Goal: Find specific page/section: Find specific page/section

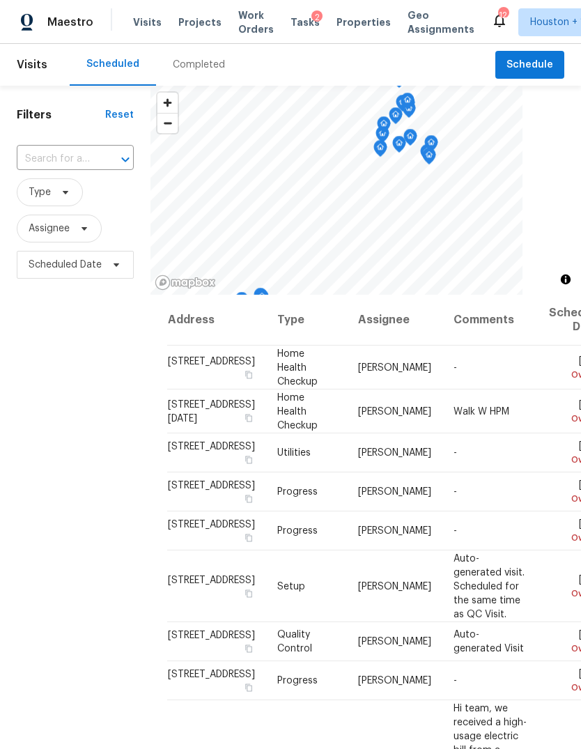
click at [192, 70] on div "Completed" at bounding box center [199, 65] width 52 height 14
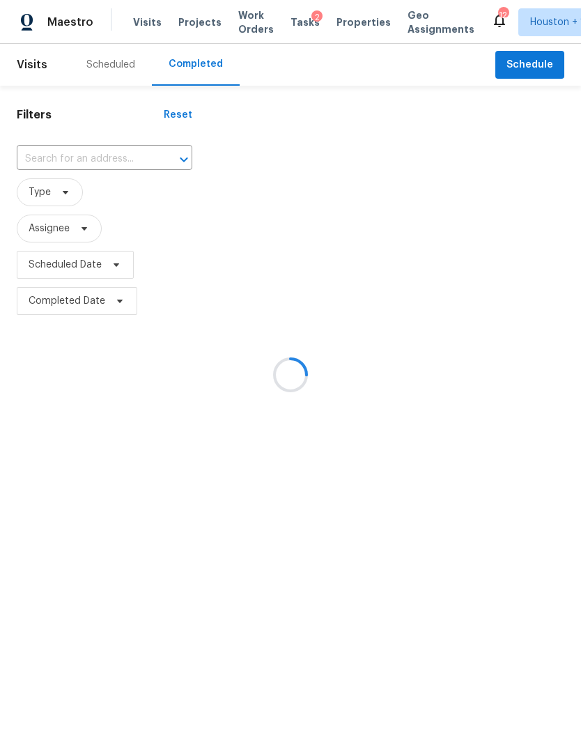
click at [64, 155] on div at bounding box center [290, 374] width 581 height 749
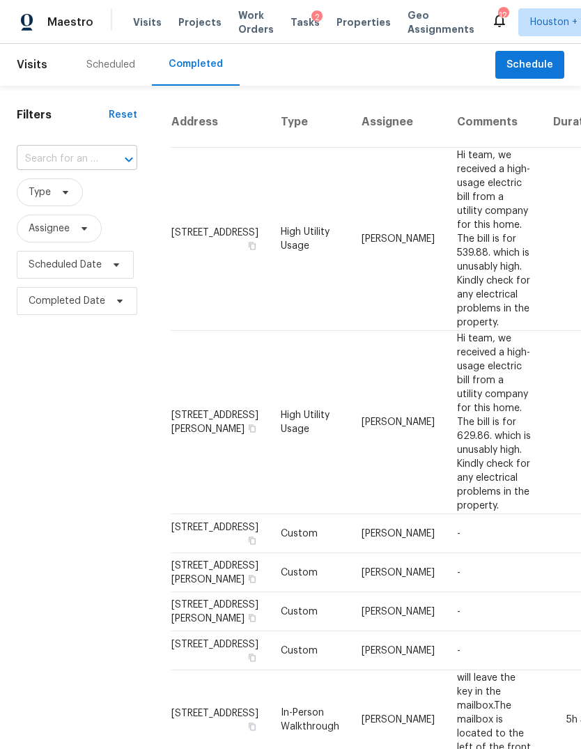
click at [52, 161] on input "text" at bounding box center [57, 159] width 81 height 22
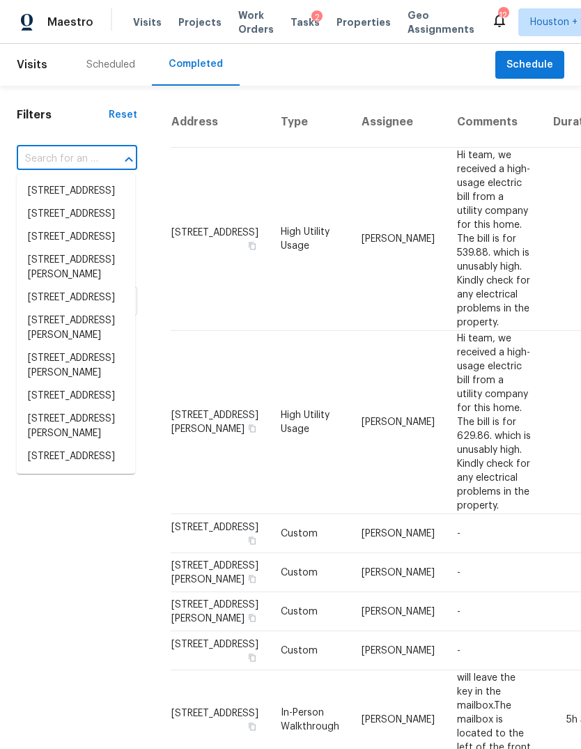
paste input "[STREET_ADDRESS]"
type input "[STREET_ADDRESS]"
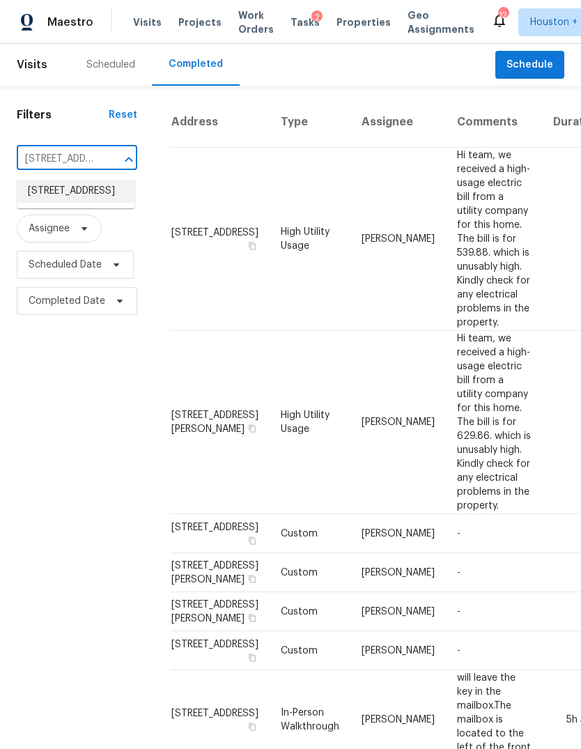
click at [44, 195] on li "[STREET_ADDRESS]" at bounding box center [76, 191] width 118 height 23
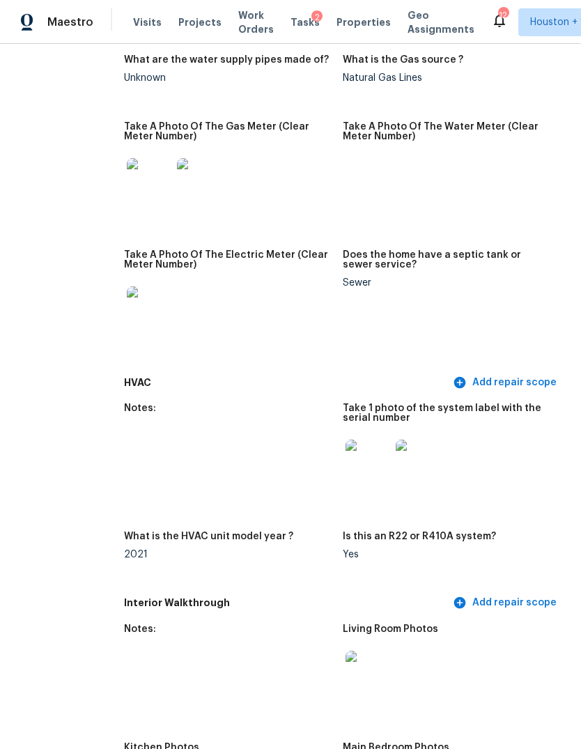
scroll to position [963, 46]
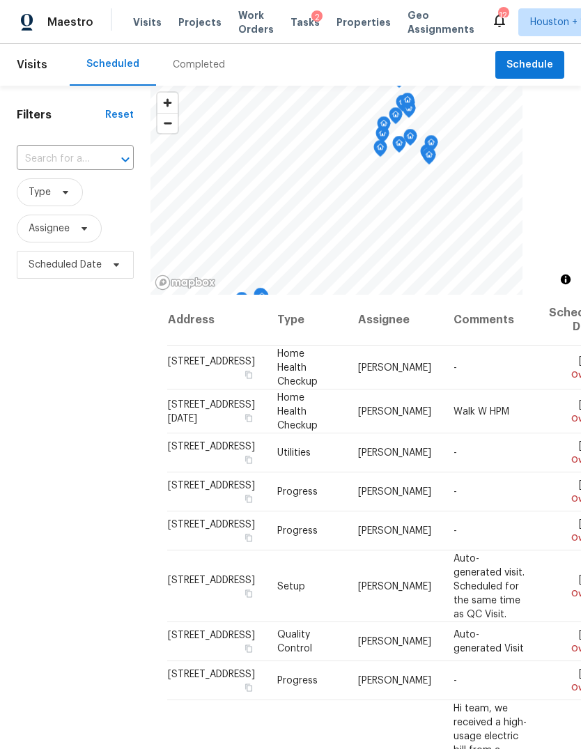
click at [202, 71] on div "Completed" at bounding box center [199, 65] width 52 height 14
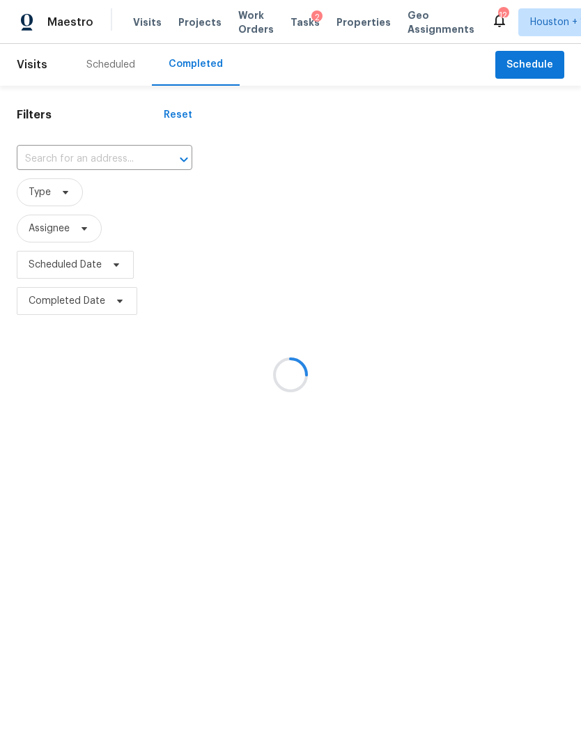
click at [65, 145] on div at bounding box center [290, 374] width 581 height 749
click at [49, 155] on div at bounding box center [290, 374] width 581 height 749
click at [46, 159] on div at bounding box center [290, 374] width 581 height 749
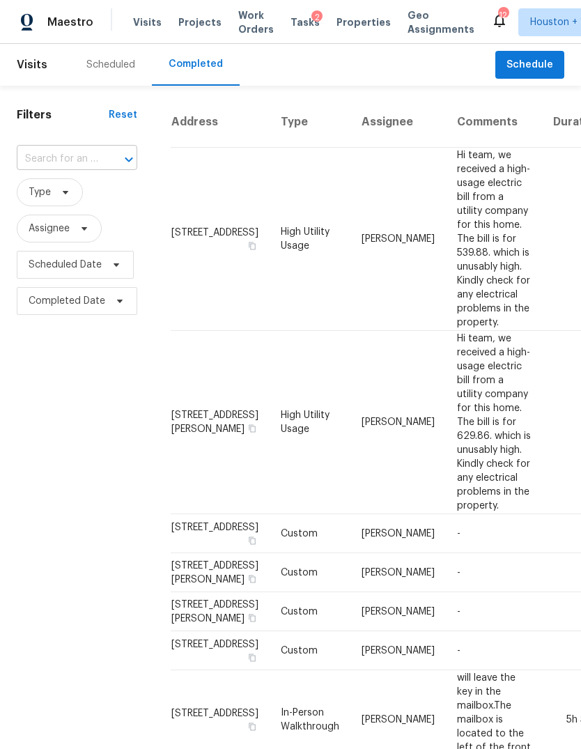
click at [38, 159] on input "text" at bounding box center [57, 159] width 81 height 22
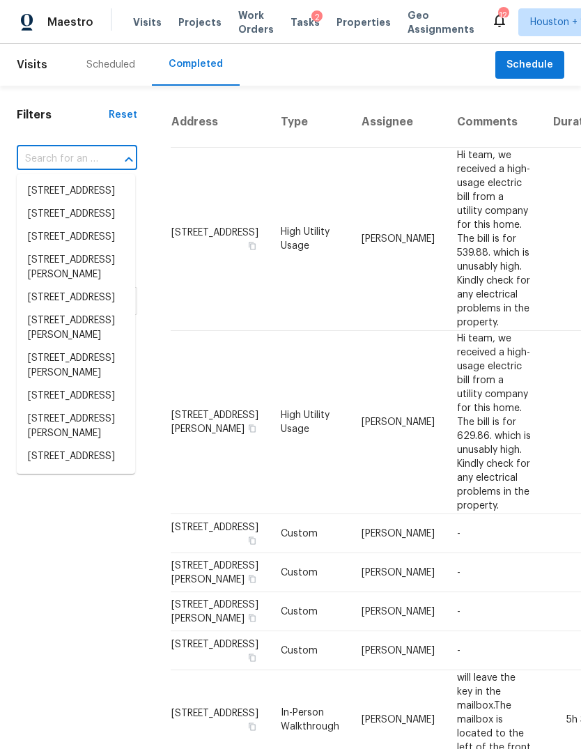
click at [35, 157] on input "text" at bounding box center [57, 159] width 81 height 22
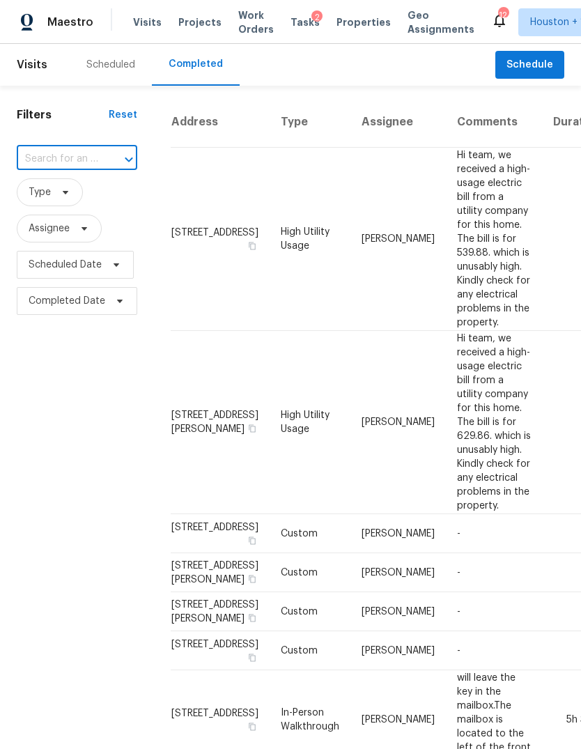
paste input "408 Commanche Rd, Montgomery, TX 77316"
type input "408 Commanche Rd, Montgomery, TX 77316"
click at [41, 203] on li "408 Commanche Rd, Montgomery, TX 77316" at bounding box center [76, 199] width 118 height 38
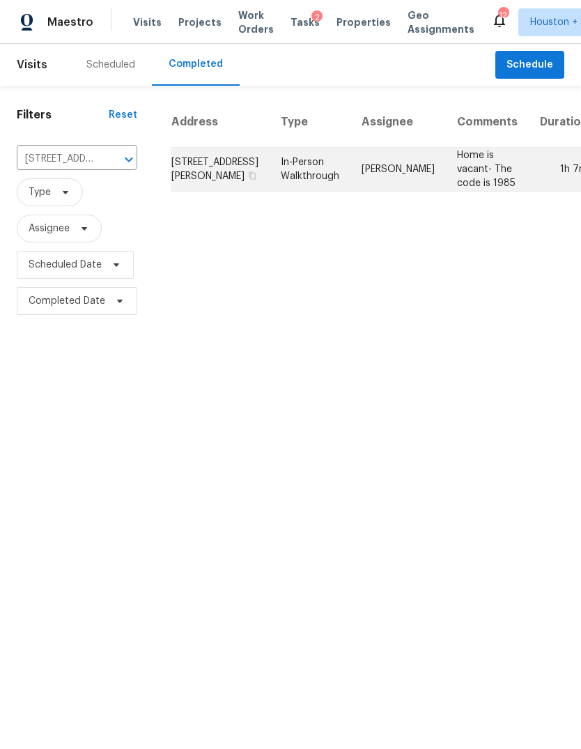
click at [541, 160] on td "1h 7m" at bounding box center [564, 170] width 70 height 44
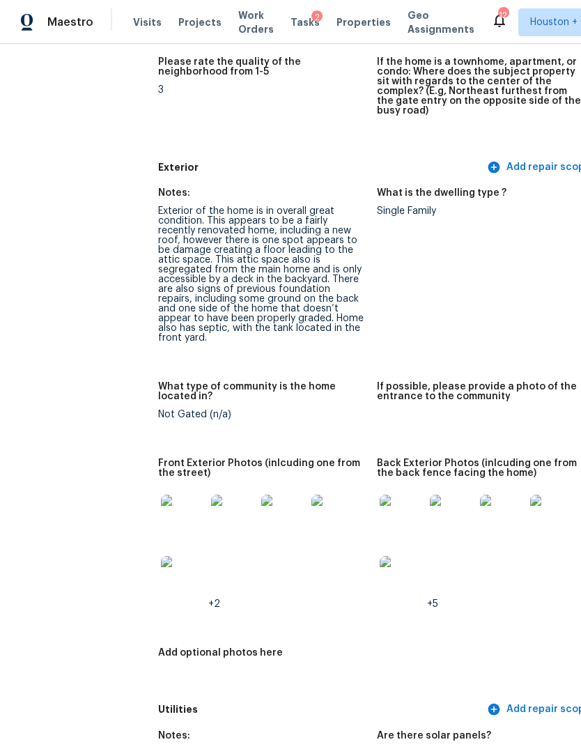
scroll to position [550, 17]
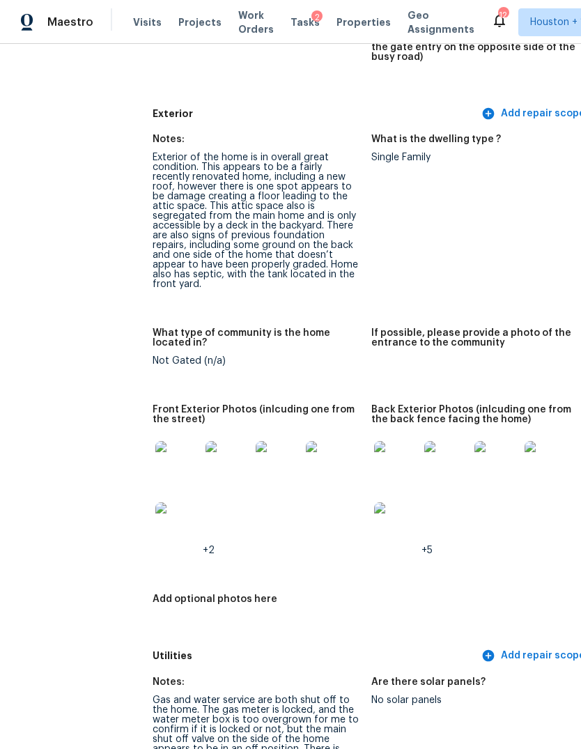
click at [155, 457] on img at bounding box center [177, 463] width 45 height 45
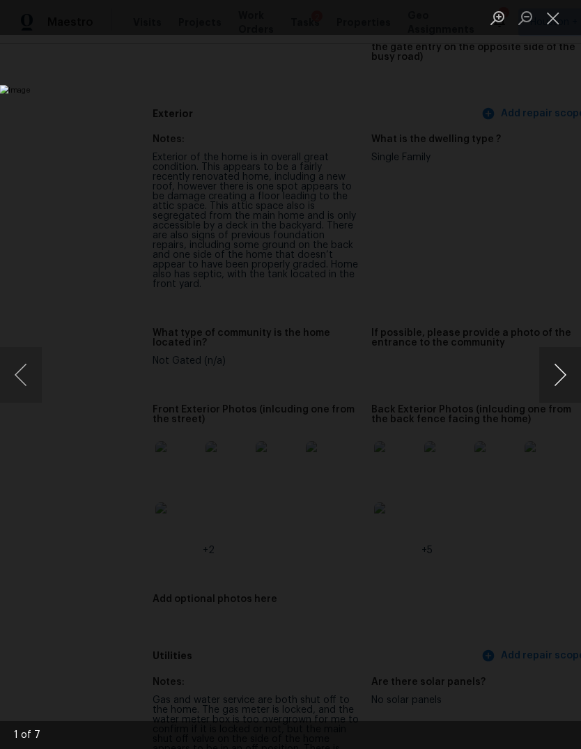
click at [573, 355] on button "Next image" at bounding box center [560, 375] width 42 height 56
click at [550, 366] on button "Next image" at bounding box center [560, 375] width 42 height 56
click at [563, 357] on button "Next image" at bounding box center [560, 375] width 42 height 56
click at [558, 368] on button "Next image" at bounding box center [560, 375] width 42 height 56
click at [554, 370] on button "Next image" at bounding box center [560, 375] width 42 height 56
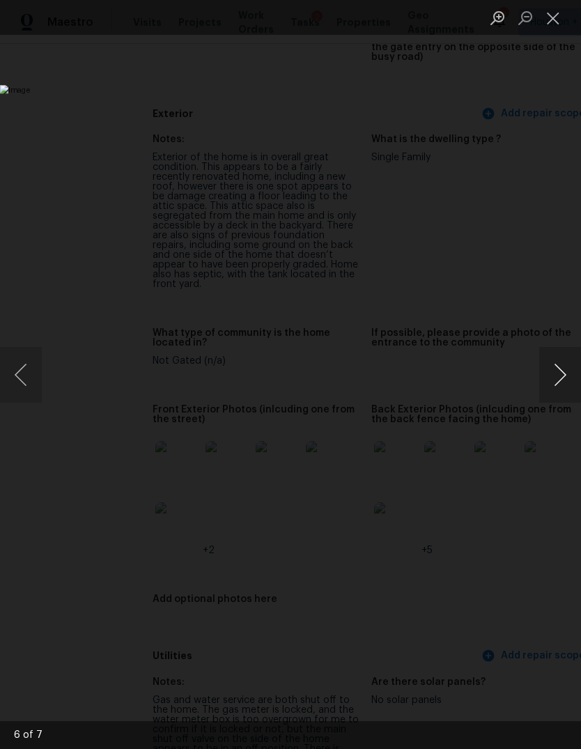
click at [560, 369] on button "Next image" at bounding box center [560, 375] width 42 height 56
click at [557, 373] on button "Next image" at bounding box center [560, 375] width 42 height 56
click at [553, 372] on button "Next image" at bounding box center [560, 375] width 42 height 56
click at [553, 368] on button "Next image" at bounding box center [560, 375] width 42 height 56
click at [111, 607] on div "Lightbox" at bounding box center [290, 374] width 581 height 749
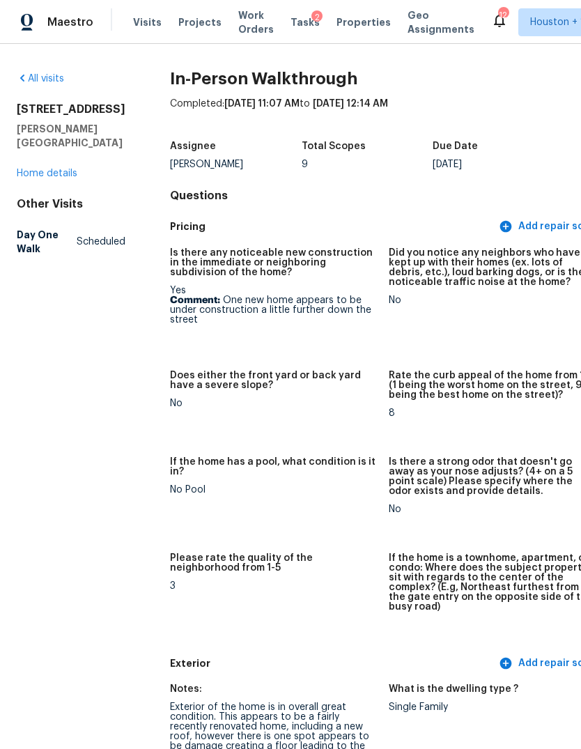
scroll to position [0, 0]
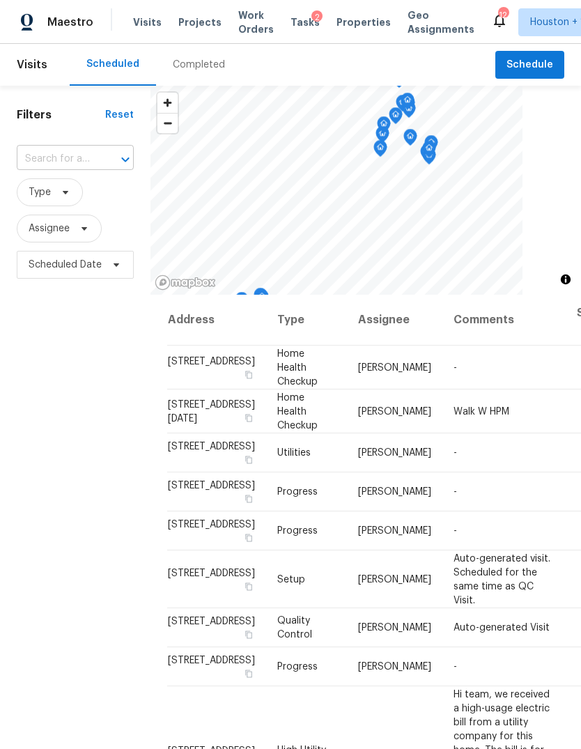
click at [56, 170] on input "text" at bounding box center [56, 159] width 78 height 22
type input "6418 Sug"
click at [41, 160] on input "text" at bounding box center [56, 159] width 78 height 22
type input "6418 Sug"
click at [26, 414] on div "Filters Reset 6418 Sug ​ Type Assignee Scheduled Date" at bounding box center [75, 490] width 150 height 808
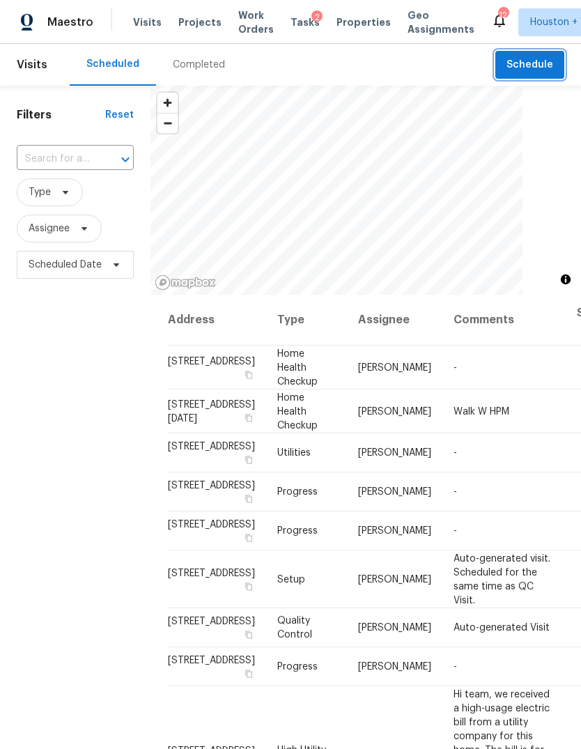
click at [543, 67] on span "Schedule" at bounding box center [529, 64] width 47 height 17
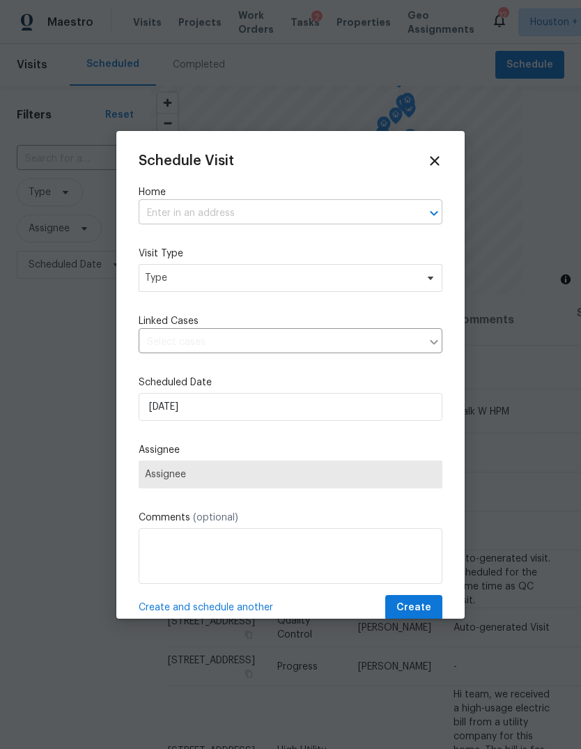
click at [378, 224] on input "text" at bounding box center [271, 214] width 265 height 22
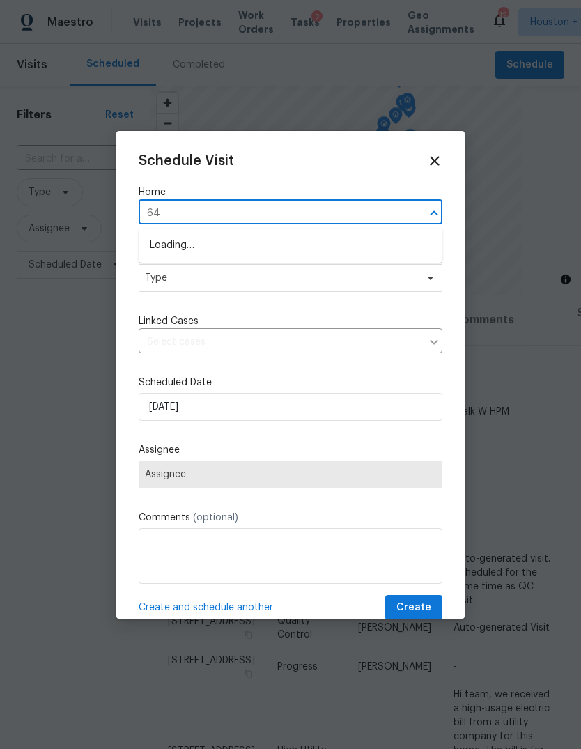
type input "6"
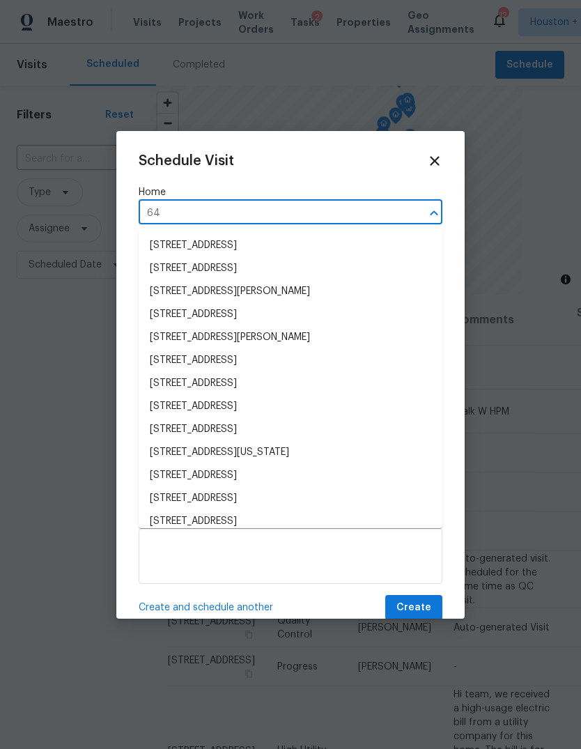
type input "6"
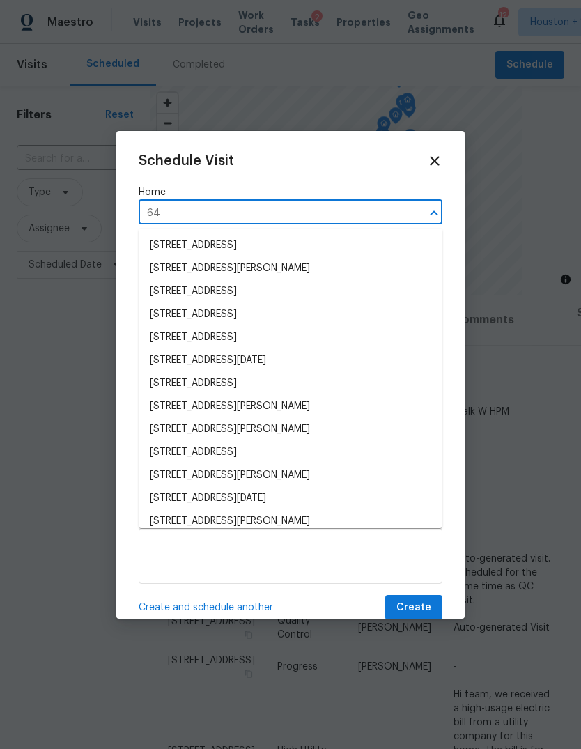
type input "6"
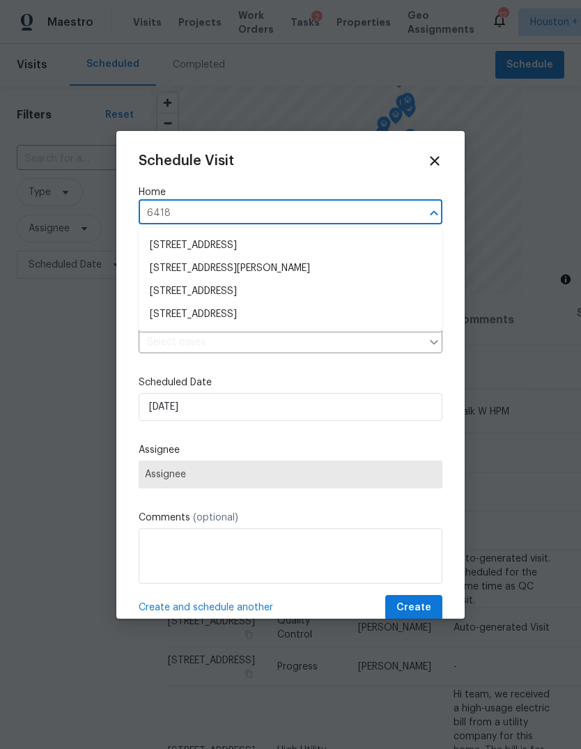
type input "6418"
click at [511, 408] on div at bounding box center [290, 374] width 581 height 749
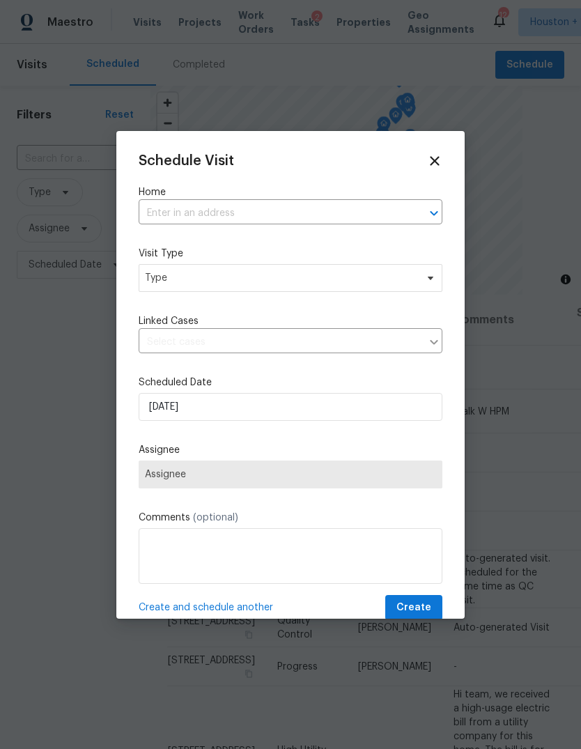
click at [442, 153] on div "Schedule Visit Home ​ Visit Type Type Linked Cases ​ Scheduled Date 10/9/2025 A…" at bounding box center [290, 375] width 348 height 488
click at [433, 160] on icon at bounding box center [434, 161] width 16 height 16
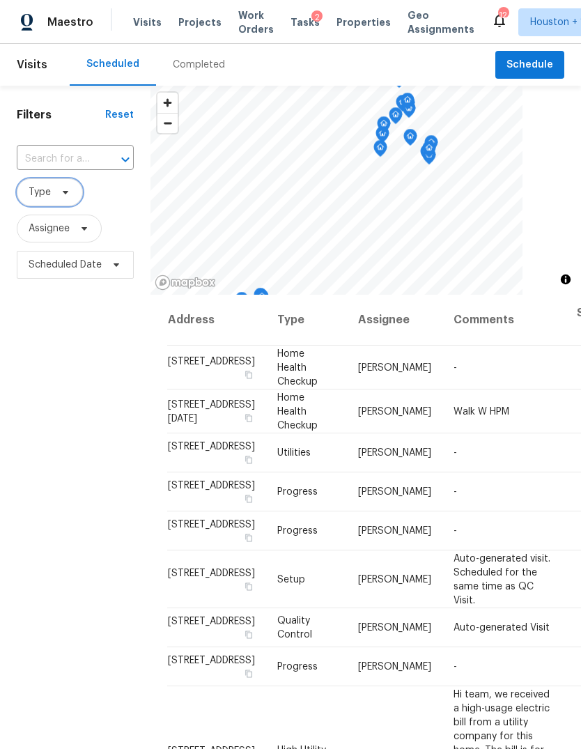
click at [36, 193] on span "Type" at bounding box center [40, 192] width 22 height 14
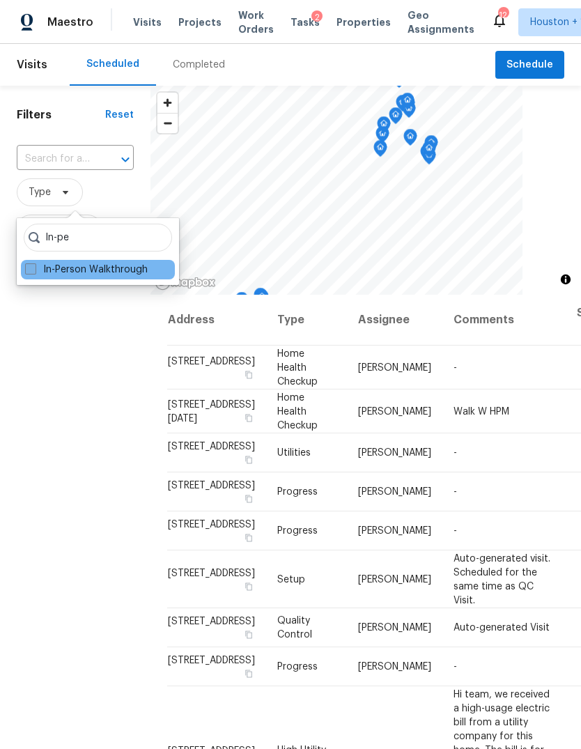
type input "In-pe"
click at [58, 273] on label "In-Person Walkthrough" at bounding box center [86, 270] width 123 height 14
click at [34, 272] on input "In-Person Walkthrough" at bounding box center [29, 267] width 9 height 9
checkbox input "true"
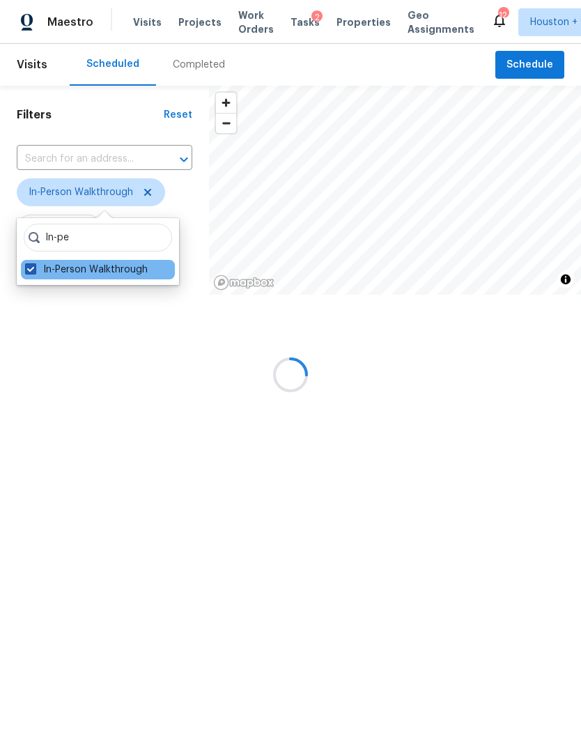
click at [92, 441] on div at bounding box center [290, 374] width 581 height 749
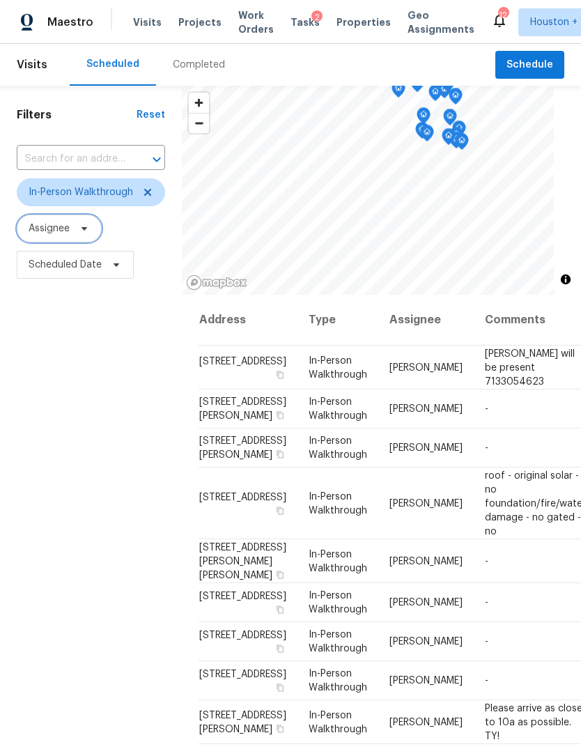
click at [42, 230] on span "Assignee" at bounding box center [49, 228] width 41 height 14
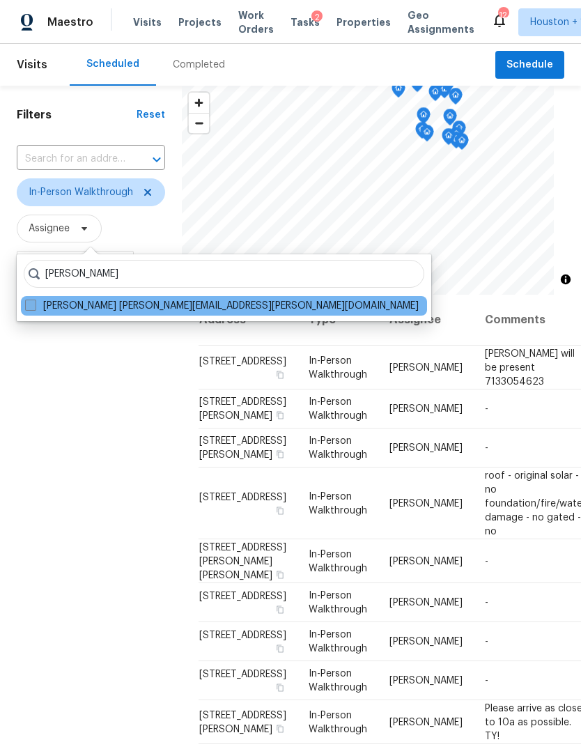
type input "Tyler waltz"
click at [45, 300] on label "Tyler Waltz tyler.waltz@opendoor.com" at bounding box center [222, 306] width 394 height 14
click at [34, 300] on input "Tyler Waltz tyler.waltz@opendoor.com" at bounding box center [29, 303] width 9 height 9
checkbox input "true"
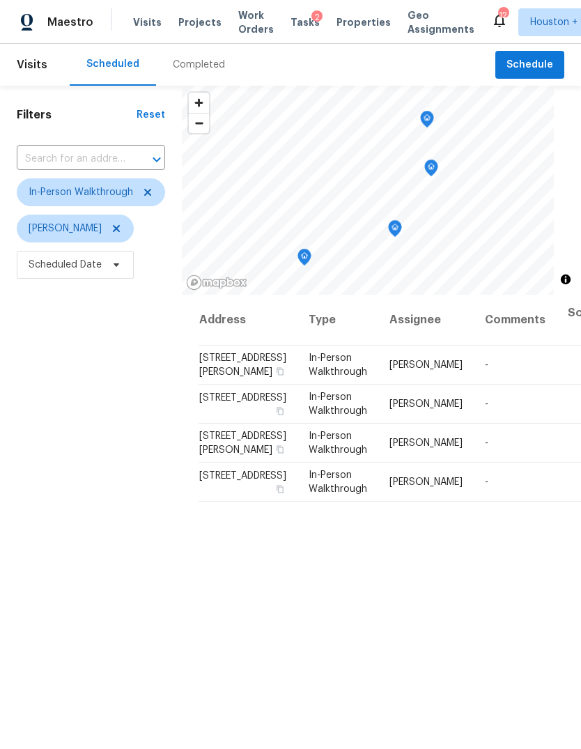
click at [73, 474] on div "Filters Reset ​ In-Person Walkthrough Tyler Waltz Scheduled Date" at bounding box center [91, 490] width 182 height 808
click at [539, 22] on span "Houston + 1" at bounding box center [557, 22] width 54 height 14
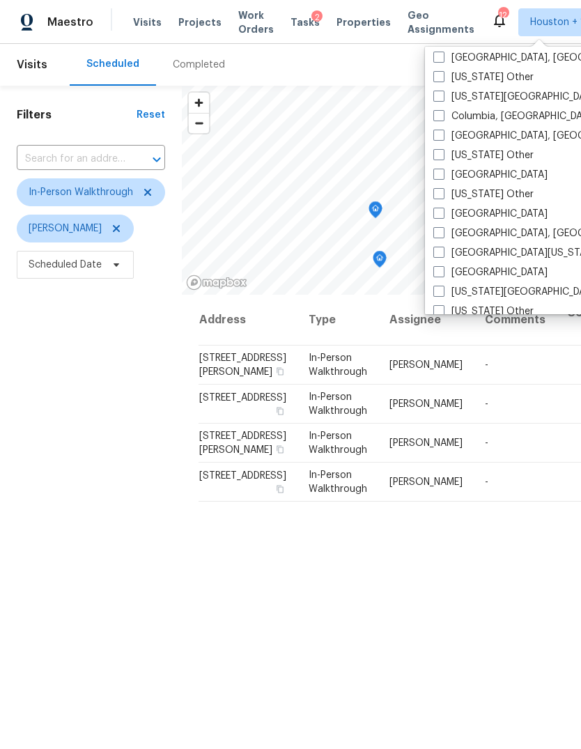
scroll to position [412, 0]
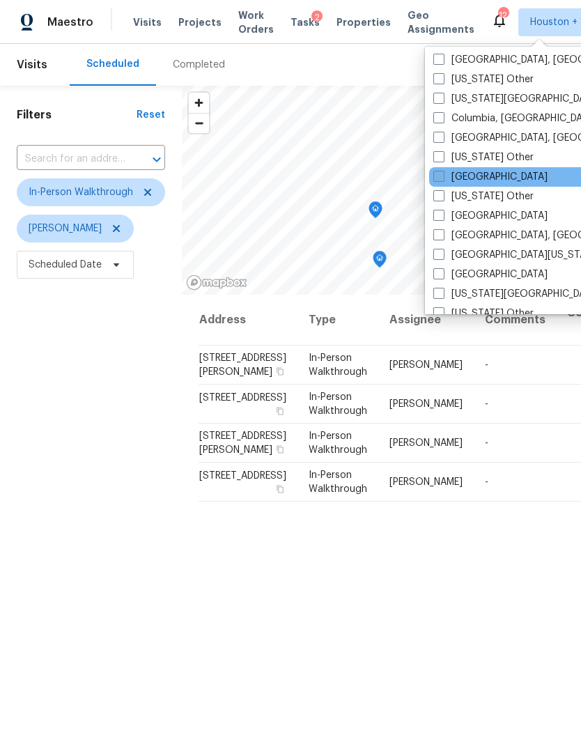
click at [469, 178] on label "[GEOGRAPHIC_DATA]" at bounding box center [490, 177] width 114 height 14
click at [442, 178] on input "[GEOGRAPHIC_DATA]" at bounding box center [437, 174] width 9 height 9
checkbox input "true"
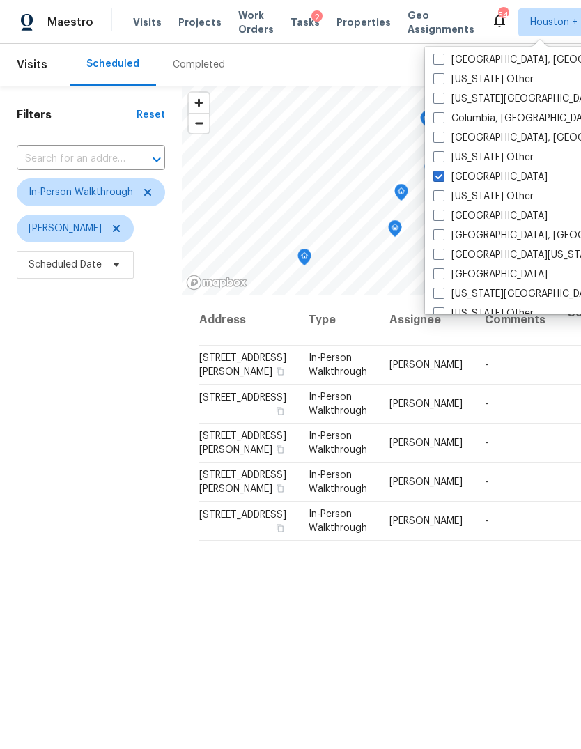
click at [62, 474] on div "Filters Reset ​ In-Person Walkthrough Tyler Waltz Scheduled Date" at bounding box center [91, 490] width 182 height 808
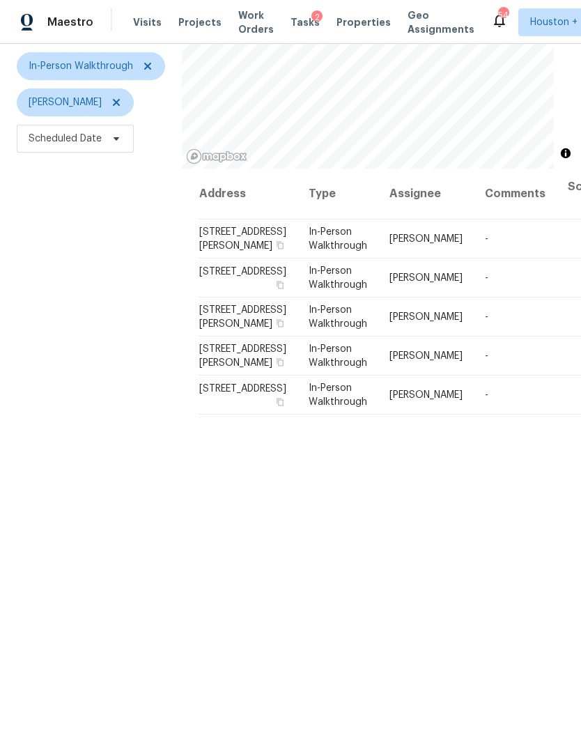
scroll to position [127, 0]
click at [512, 677] on div "Address Type Assignee Comments Scheduled Date ↑ 611 N Rivus Overlook Dr, Willis…" at bounding box center [381, 466] width 399 height 599
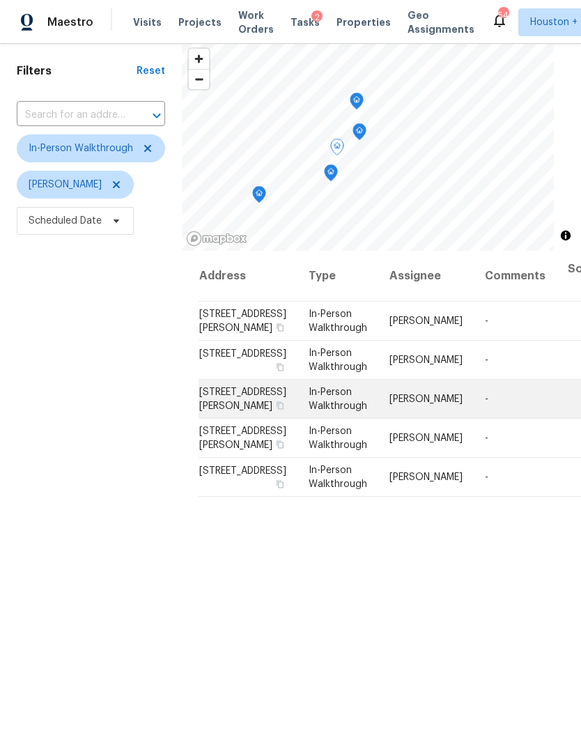
scroll to position [33, 0]
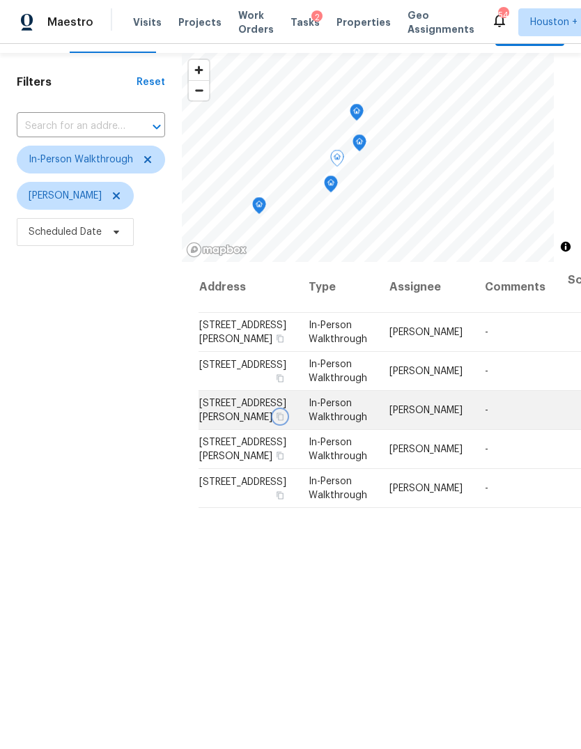
click at [274, 423] on button "button" at bounding box center [280, 416] width 13 height 13
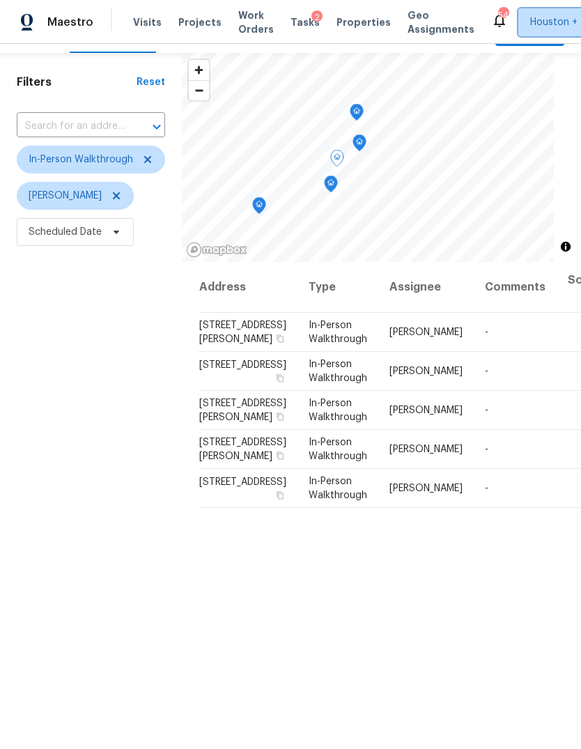
click at [527, 29] on span "Houston + 2" at bounding box center [568, 22] width 100 height 28
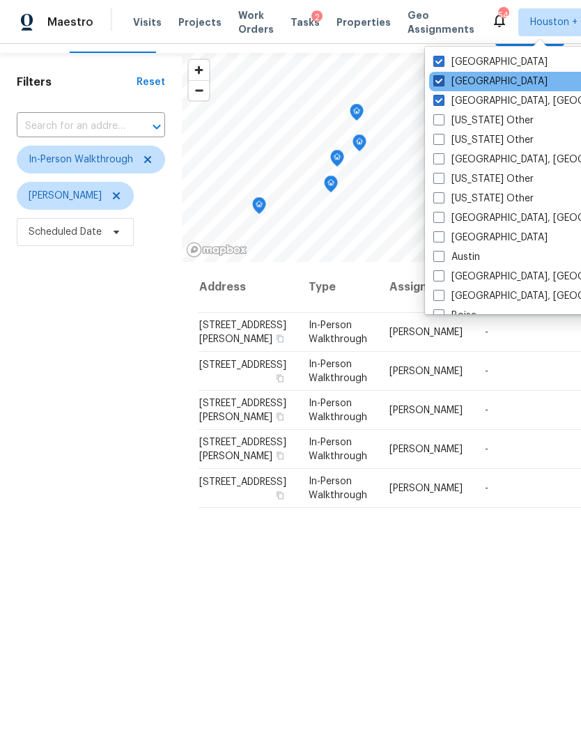
click at [459, 81] on label "[GEOGRAPHIC_DATA]" at bounding box center [490, 82] width 114 height 14
click at [442, 81] on input "[GEOGRAPHIC_DATA]" at bounding box center [437, 79] width 9 height 9
checkbox input "false"
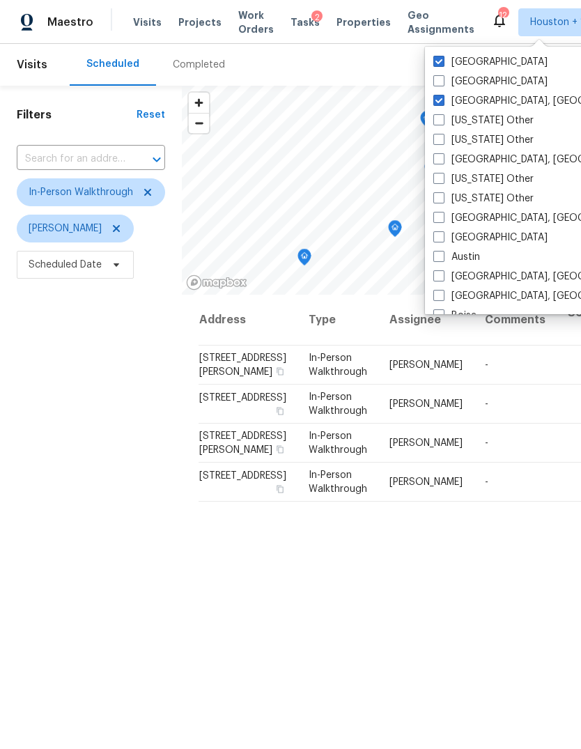
click at [75, 495] on div "Filters Reset ​ In-Person Walkthrough Tyler Waltz Scheduled Date" at bounding box center [91, 490] width 182 height 808
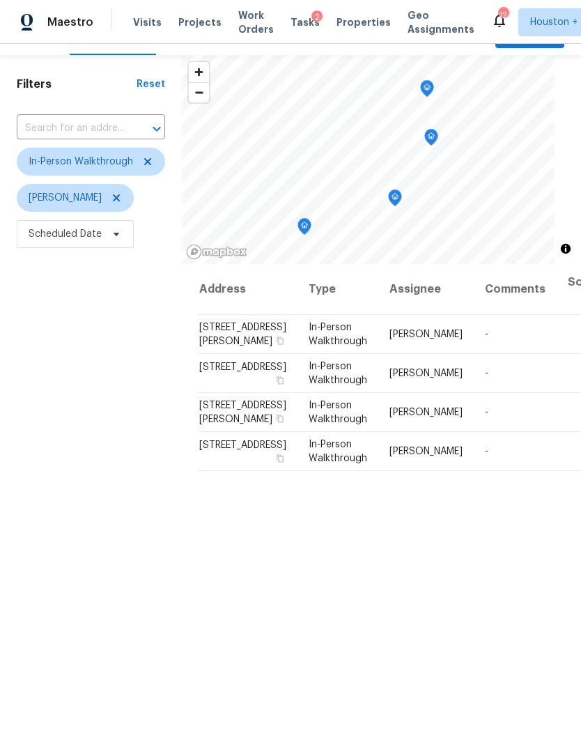
scroll to position [33, 0]
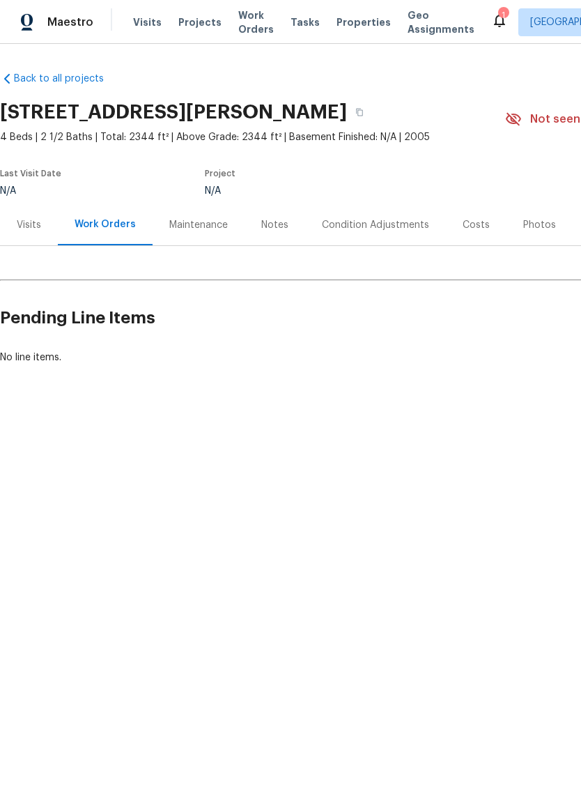
click at [30, 241] on div "Visits" at bounding box center [29, 224] width 58 height 41
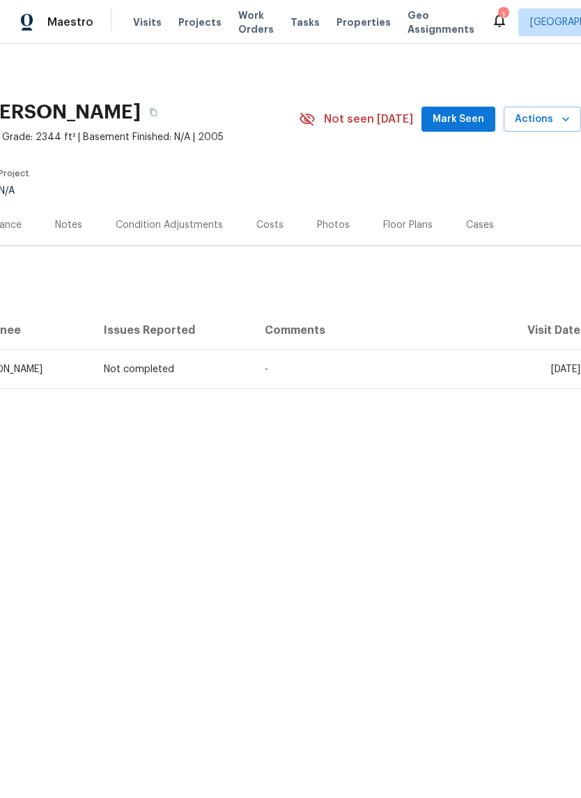
scroll to position [0, 206]
click at [552, 114] on span "Actions" at bounding box center [542, 119] width 55 height 17
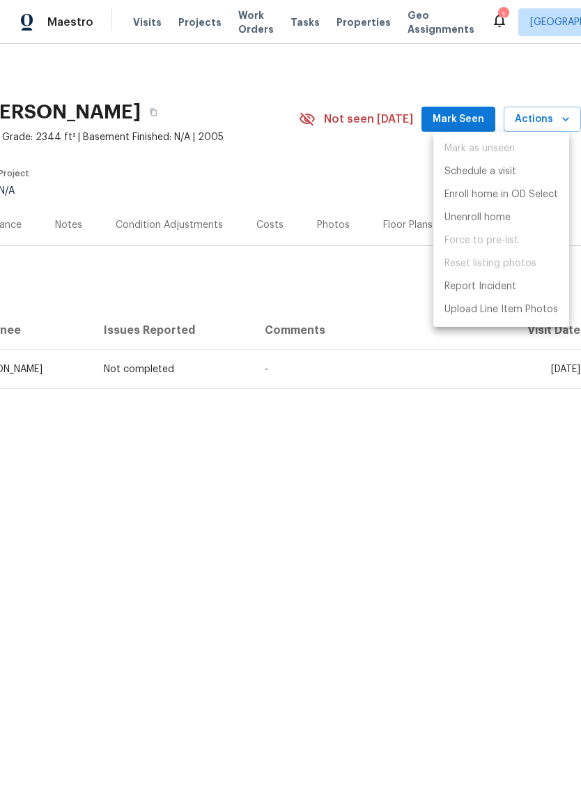
click at [47, 516] on div at bounding box center [290, 399] width 581 height 798
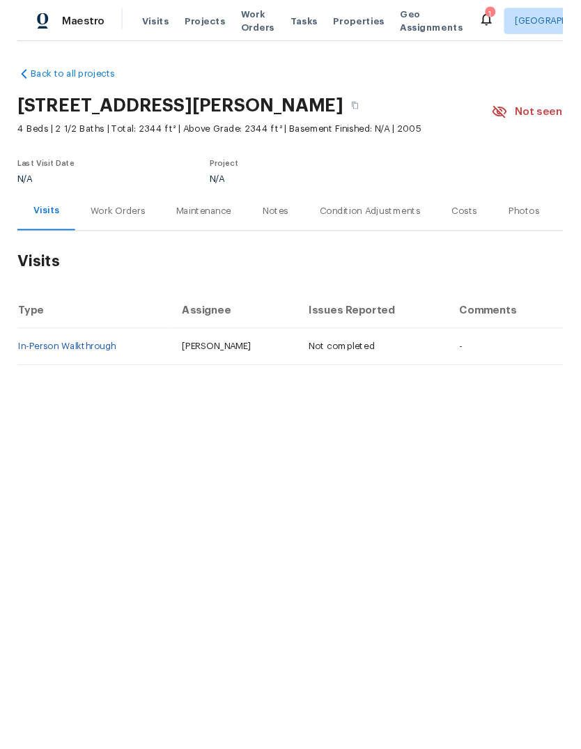
scroll to position [0, 0]
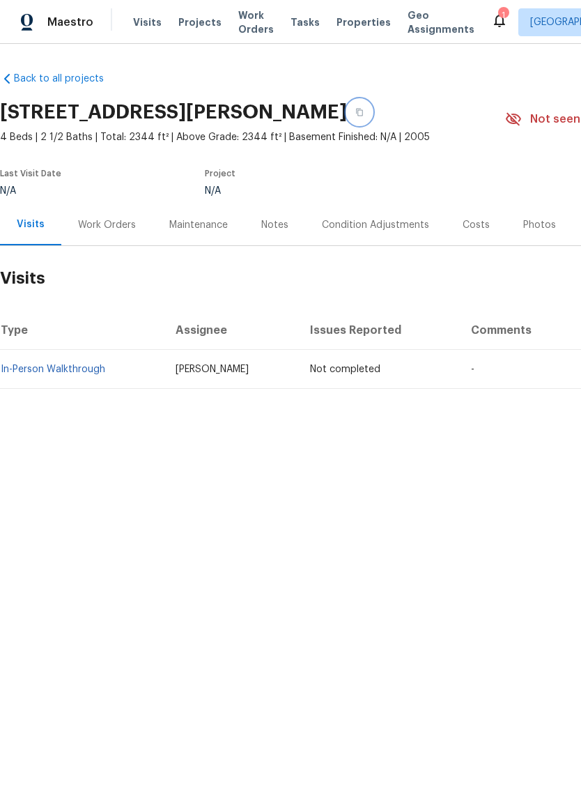
click at [372, 114] on button "button" at bounding box center [359, 112] width 25 height 25
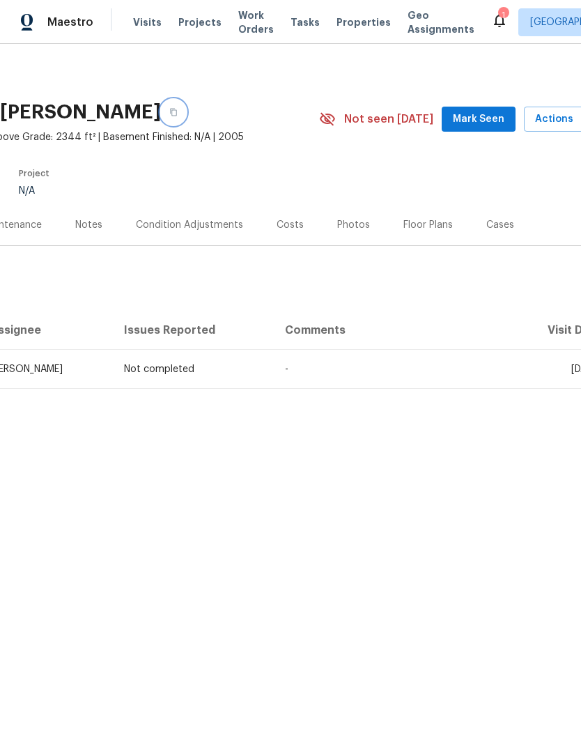
scroll to position [0, 196]
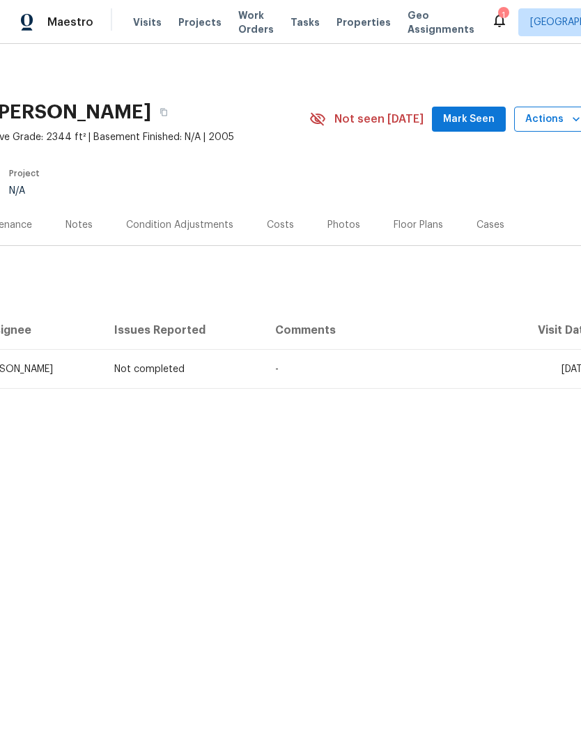
click at [556, 120] on span "Actions" at bounding box center [552, 119] width 55 height 17
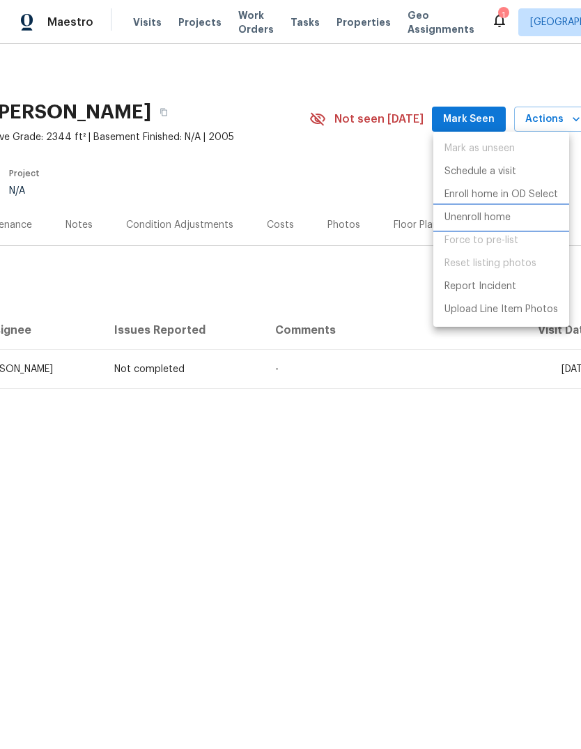
click at [506, 217] on p "Unenroll home" at bounding box center [477, 217] width 66 height 15
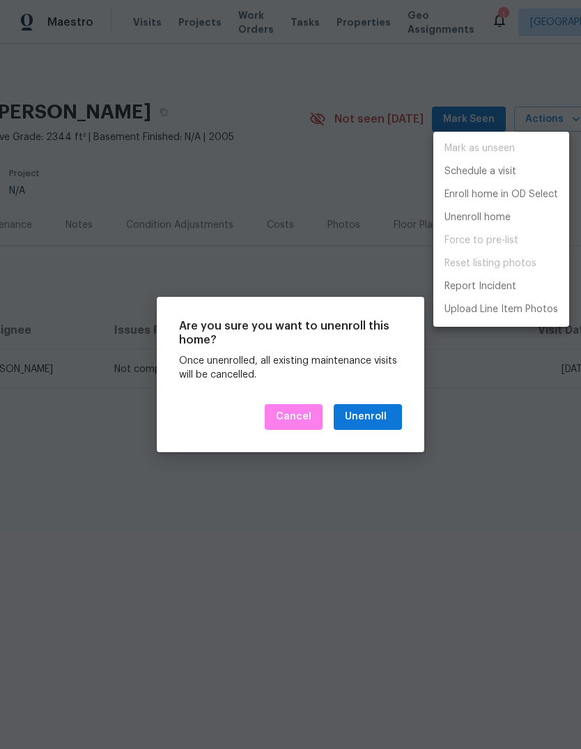
click at [394, 425] on div at bounding box center [290, 374] width 581 height 749
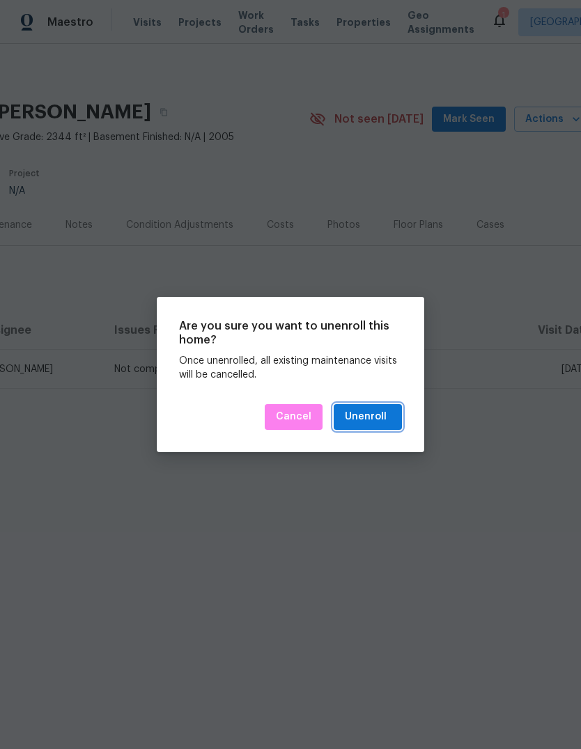
click at [373, 415] on div "Unenroll" at bounding box center [366, 416] width 42 height 17
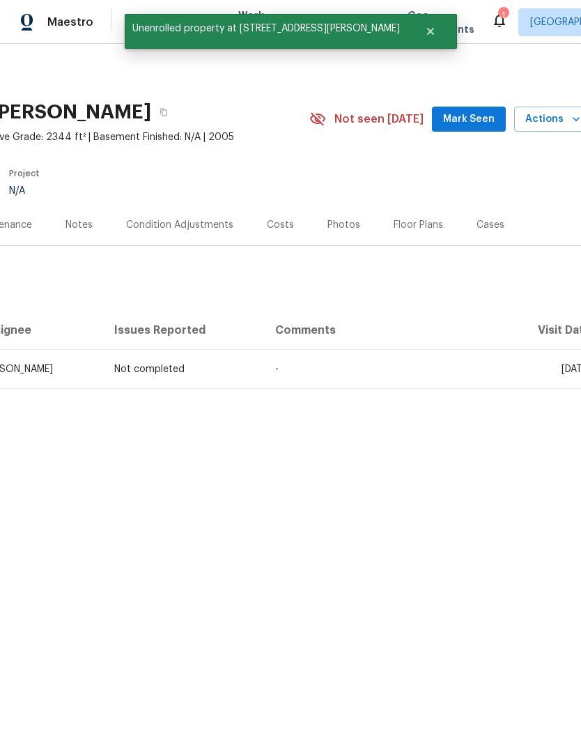
click at [484, 483] on html "Maestro Visits Projects Work Orders Tasks Properties Geo Assignments 1 Albuquer…" at bounding box center [290, 241] width 581 height 483
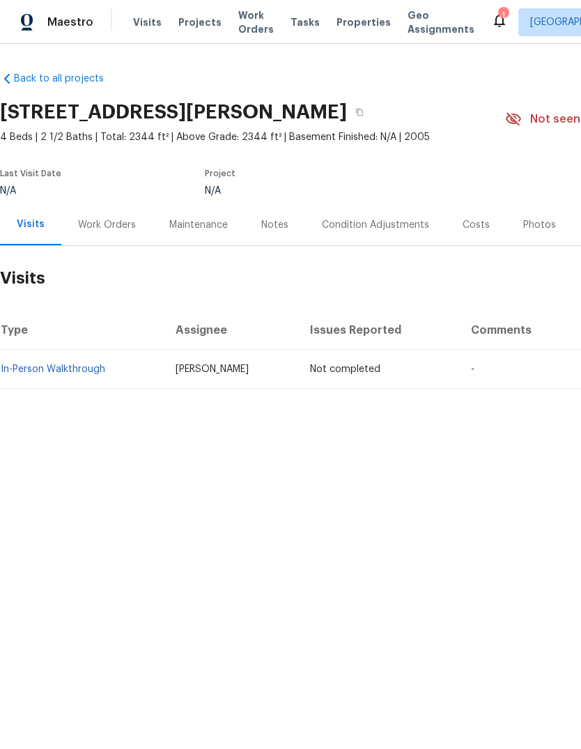
scroll to position [0, 0]
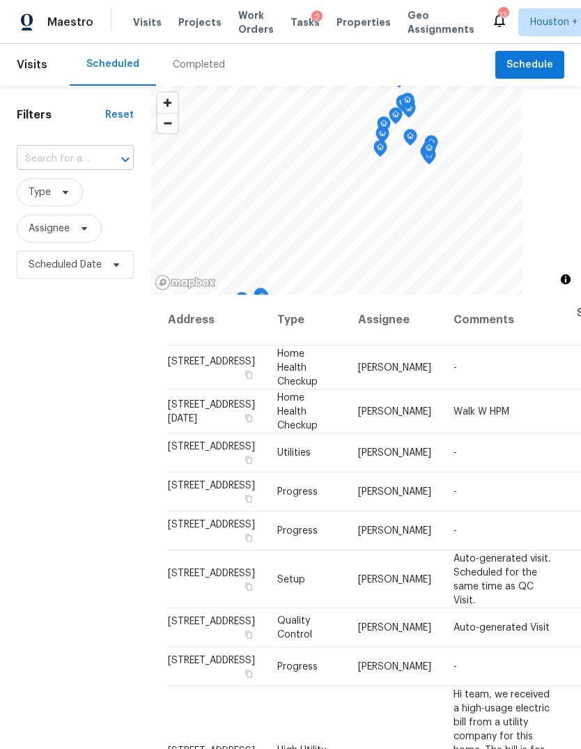
click at [66, 169] on input "text" at bounding box center [56, 159] width 78 height 22
type input "6418 suga"
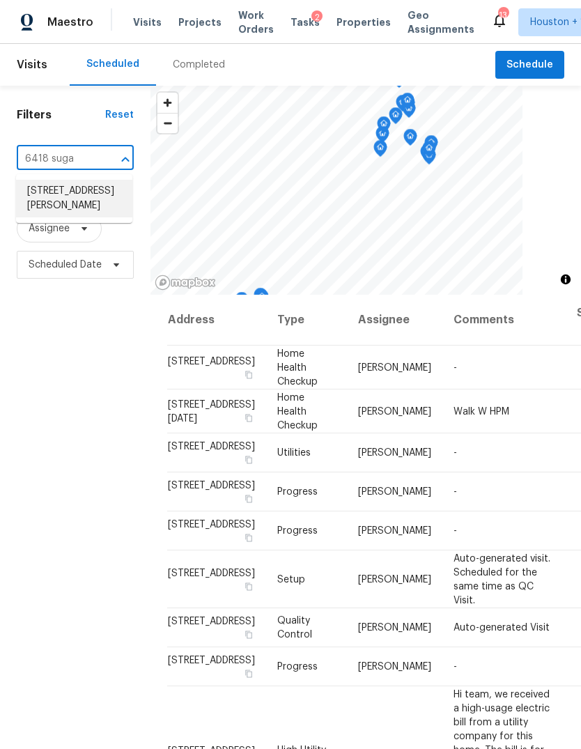
click at [42, 199] on li "[STREET_ADDRESS][PERSON_NAME]" at bounding box center [74, 199] width 116 height 38
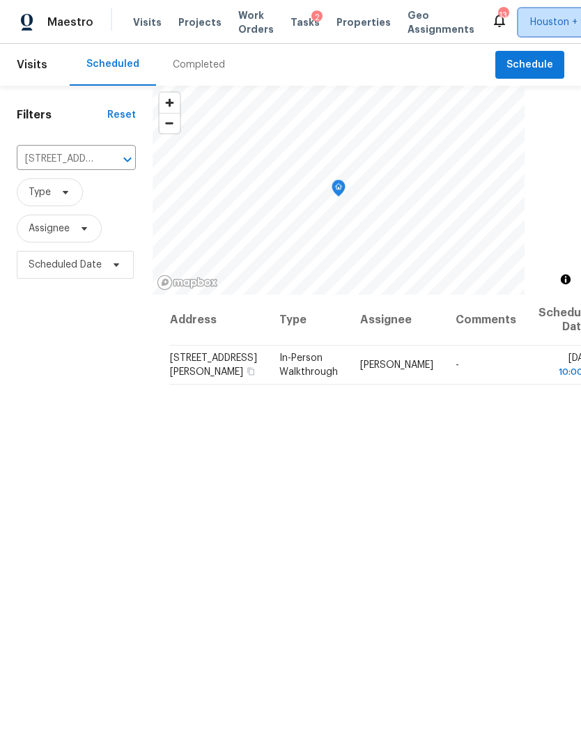
click at [534, 29] on span "Houston + 1" at bounding box center [557, 22] width 54 height 14
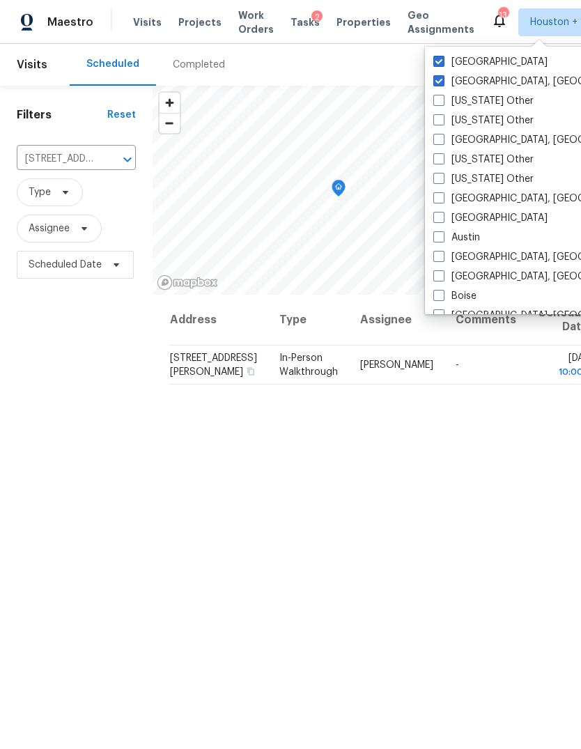
click at [81, 552] on div "Filters Reset 6418 Sugar Bush Dr, Magnolia, TX 77354 ​ Type Assignee Scheduled …" at bounding box center [76, 490] width 153 height 808
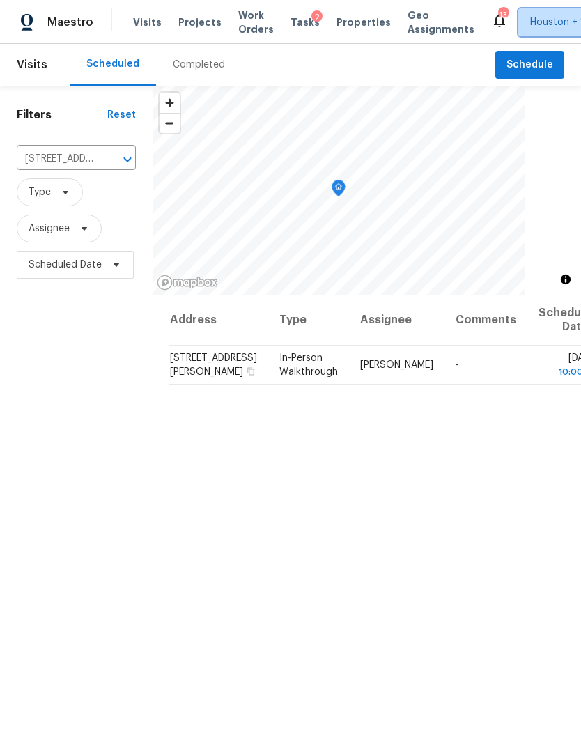
click at [518, 10] on span "Houston + 1" at bounding box center [567, 22] width 98 height 28
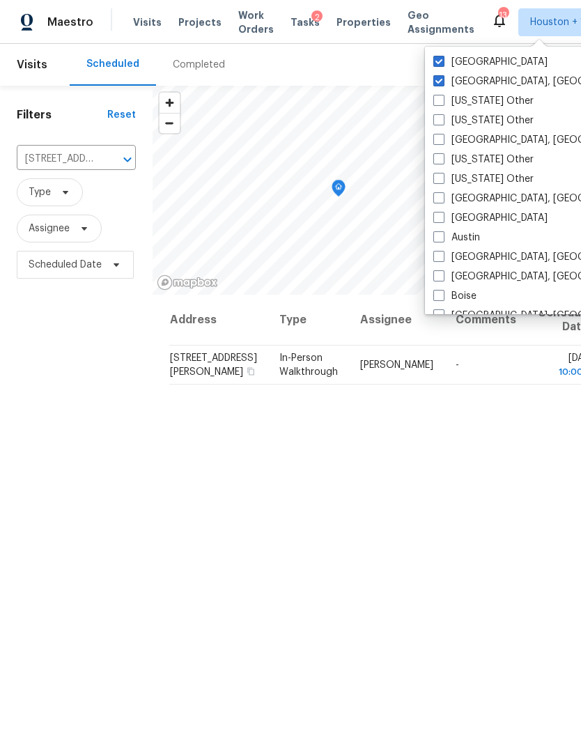
click at [70, 470] on div "Filters Reset 6418 Sugar Bush Dr, Magnolia, TX 77354 ​ Type Assignee Scheduled …" at bounding box center [76, 490] width 153 height 808
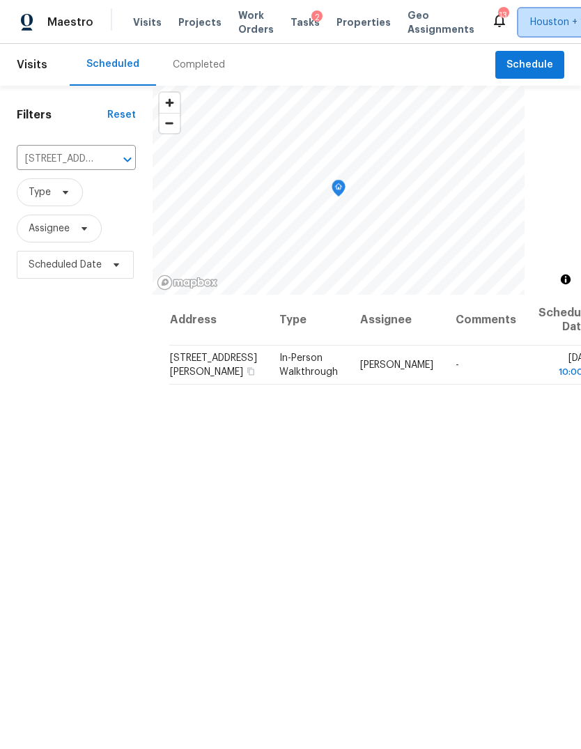
click at [537, 26] on span "Houston + 1" at bounding box center [557, 22] width 54 height 14
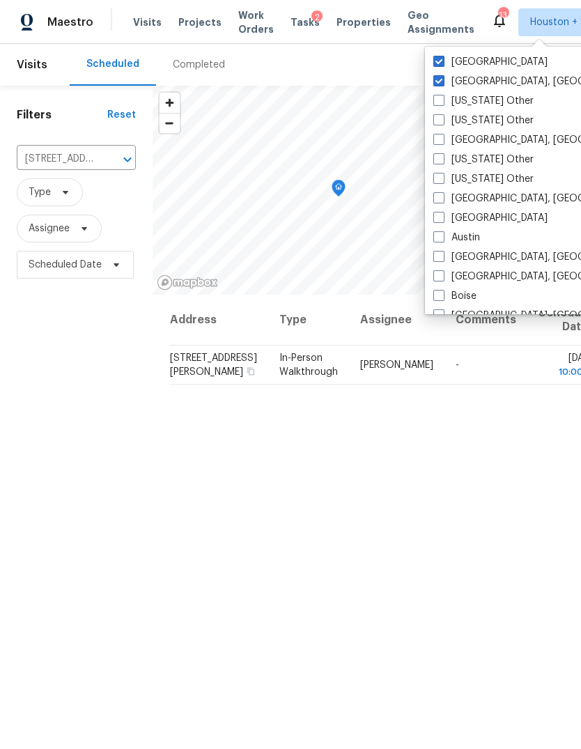
click at [85, 493] on div "Filters Reset 6418 Sugar Bush Dr, Magnolia, TX 77354 ​ Type Assignee Scheduled …" at bounding box center [76, 490] width 153 height 808
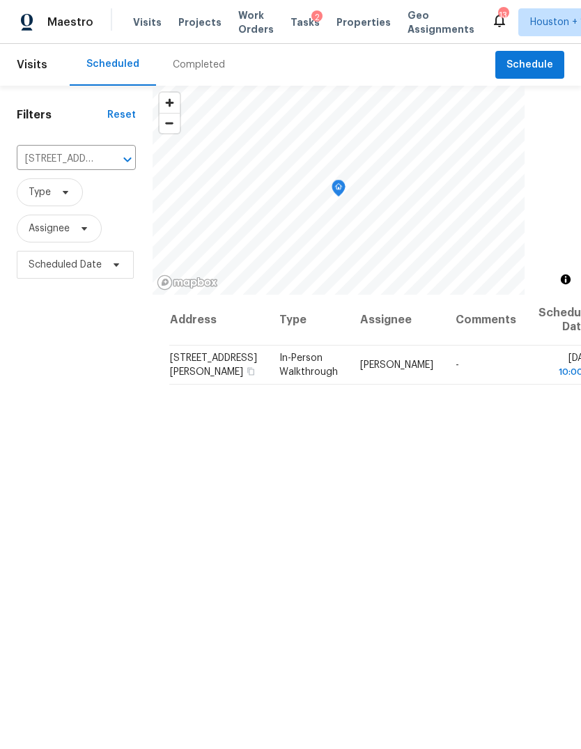
click at [79, 494] on div "Filters Reset 6418 Sugar Bush Dr, Magnolia, TX 77354 ​ Type Assignee Scheduled …" at bounding box center [76, 490] width 153 height 808
click at [42, 194] on span "Type" at bounding box center [40, 192] width 22 height 14
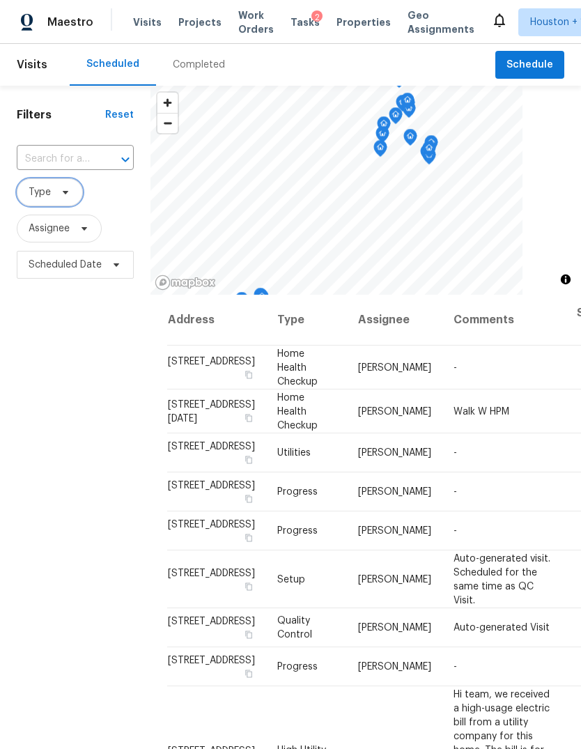
click at [45, 191] on span "Type" at bounding box center [40, 192] width 22 height 14
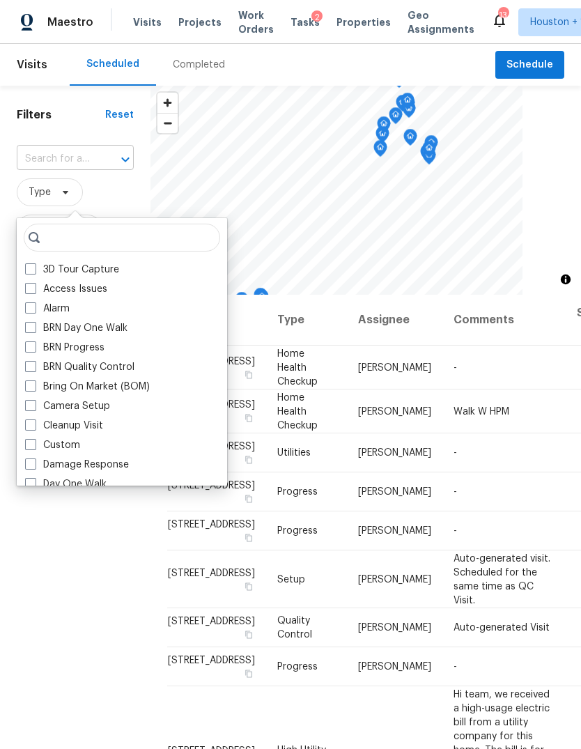
click at [46, 166] on input "text" at bounding box center [56, 159] width 78 height 22
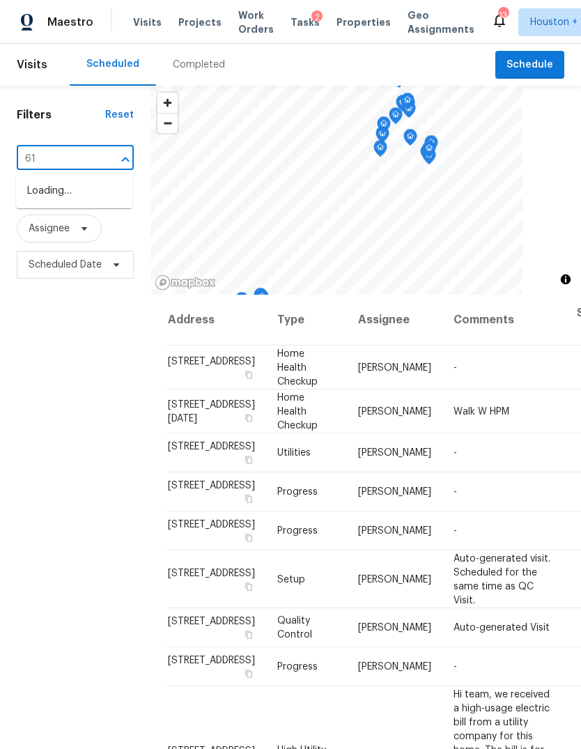
type input "6"
type input "6418 suga"
click at [47, 201] on li "[STREET_ADDRESS][PERSON_NAME]" at bounding box center [74, 199] width 116 height 38
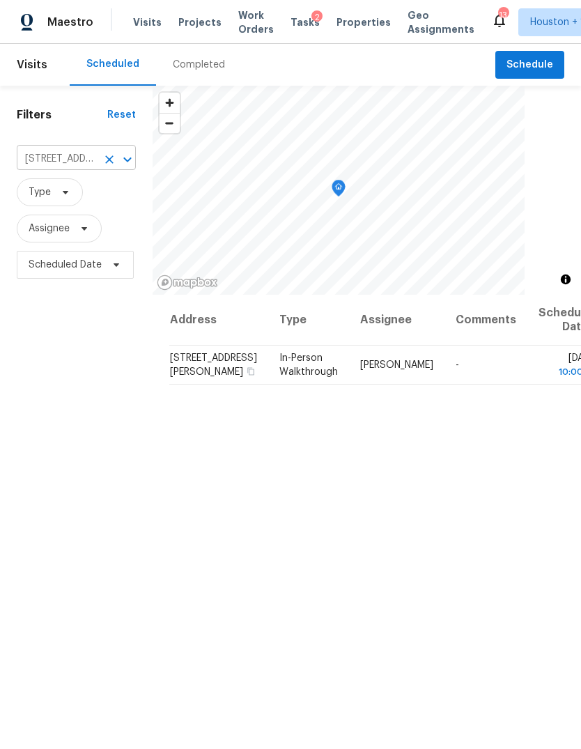
click at [111, 155] on icon "Clear" at bounding box center [109, 160] width 14 height 14
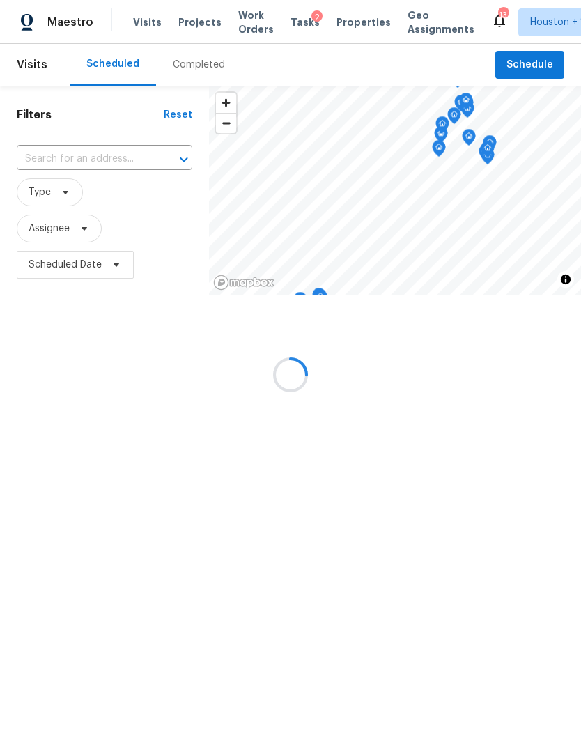
click at [42, 192] on div at bounding box center [290, 374] width 581 height 749
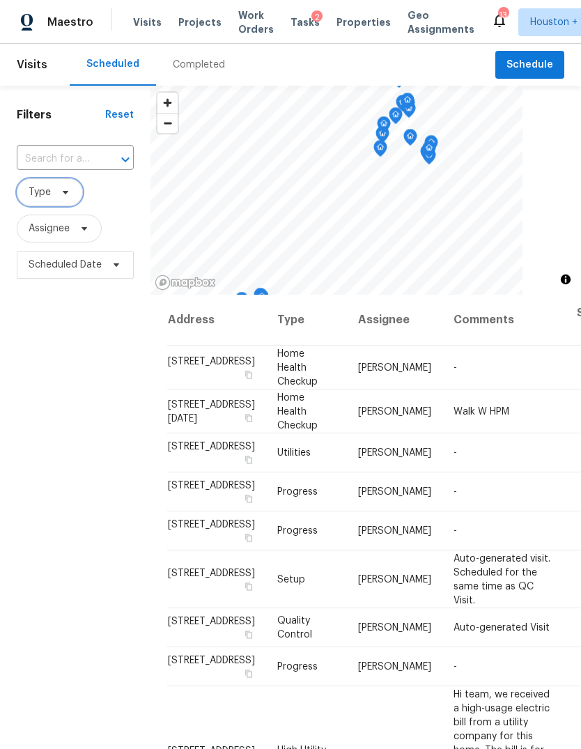
click at [56, 191] on span at bounding box center [63, 192] width 15 height 11
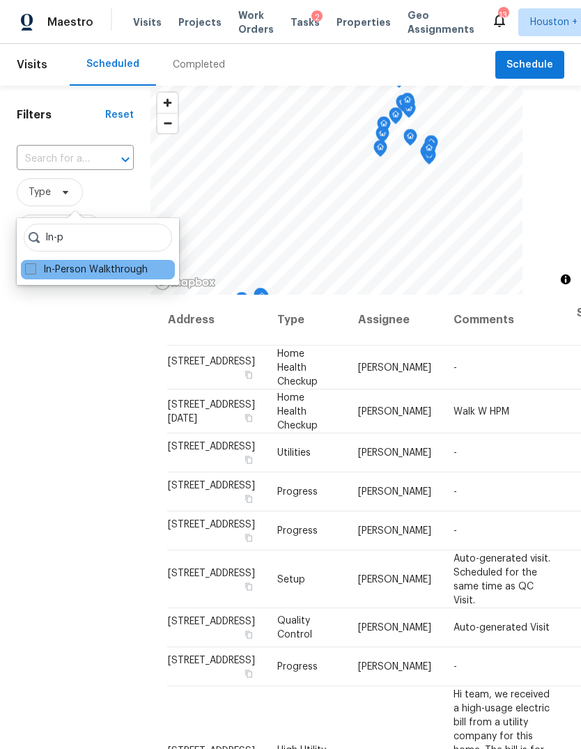
type input "In-p"
click at [45, 275] on label "In-Person Walkthrough" at bounding box center [86, 270] width 123 height 14
click at [34, 272] on input "In-Person Walkthrough" at bounding box center [29, 267] width 9 height 9
checkbox input "true"
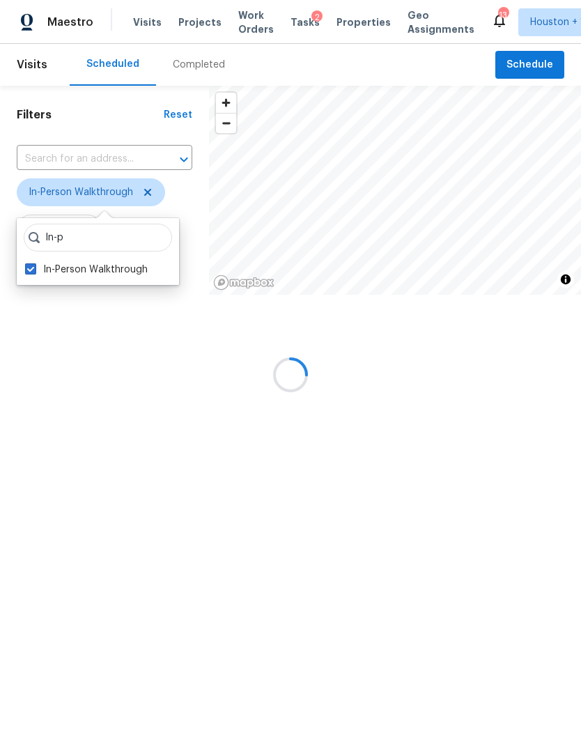
click at [87, 453] on div at bounding box center [290, 374] width 581 height 749
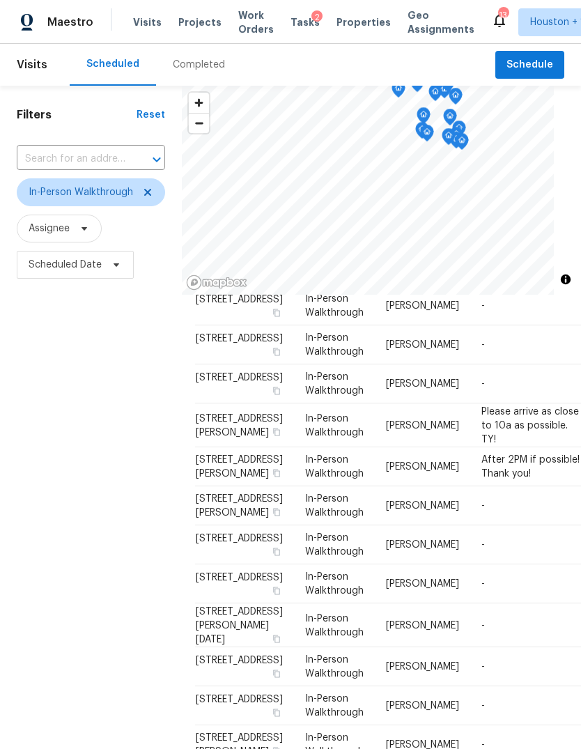
scroll to position [293, 3]
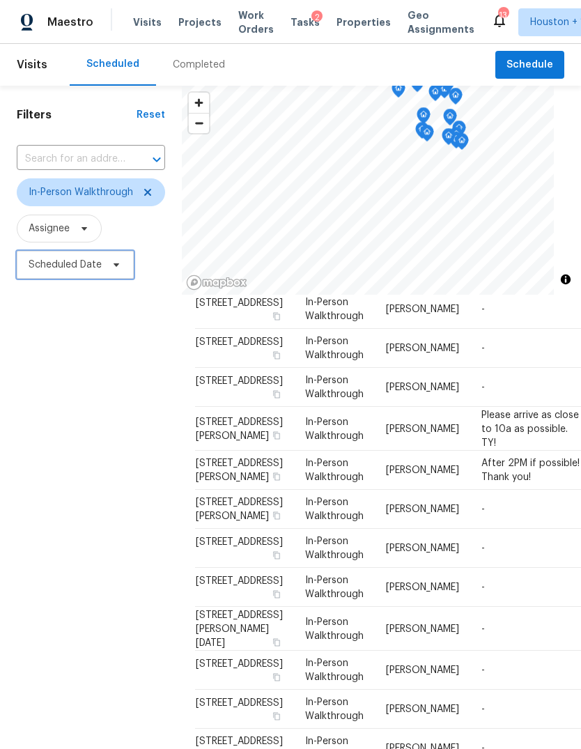
click at [53, 273] on span "Scheduled Date" at bounding box center [75, 265] width 117 height 28
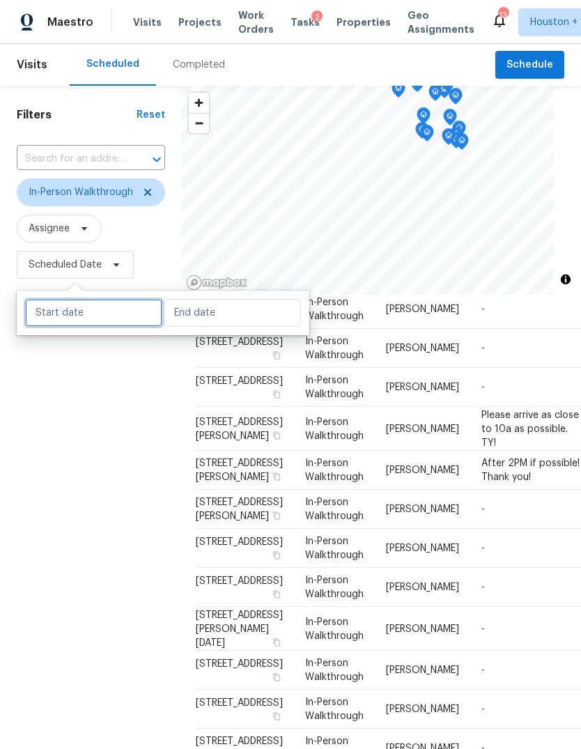
click at [42, 319] on input "text" at bounding box center [93, 313] width 137 height 28
select select "9"
select select "2025"
select select "10"
select select "2025"
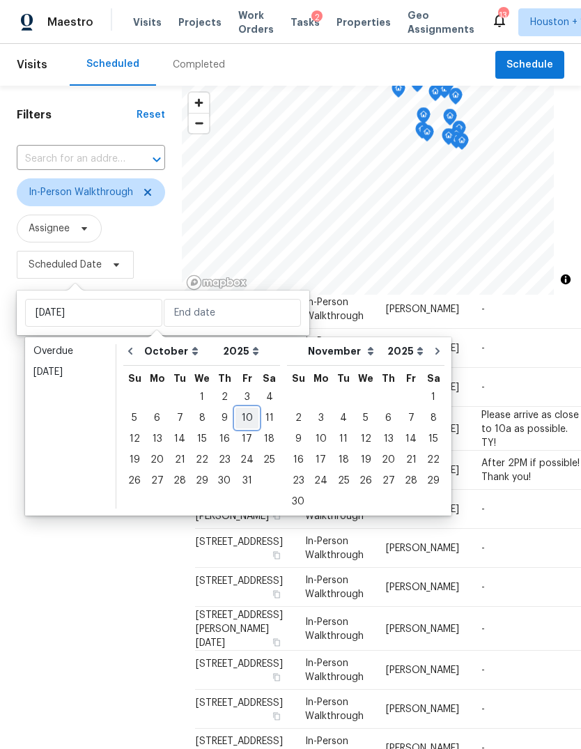
click at [241, 414] on div "10" at bounding box center [246, 418] width 23 height 20
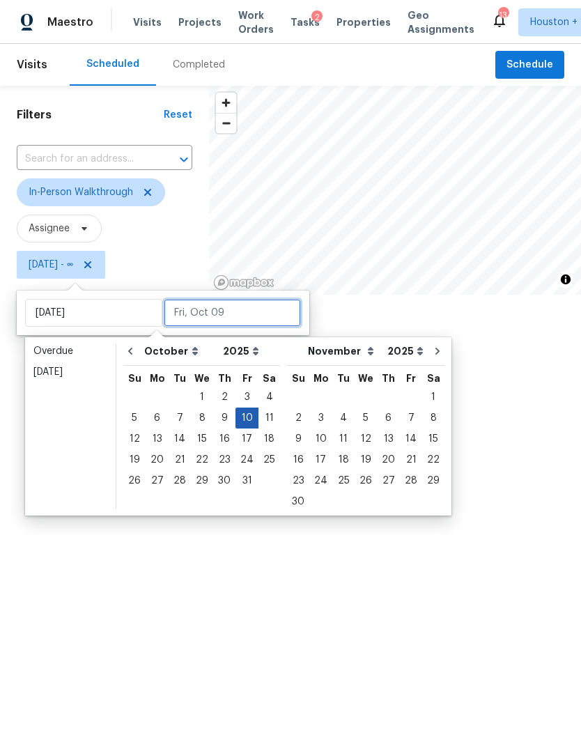
type input "[DATE]"
click at [239, 419] on div "10" at bounding box center [246, 418] width 23 height 20
type input "[DATE]"
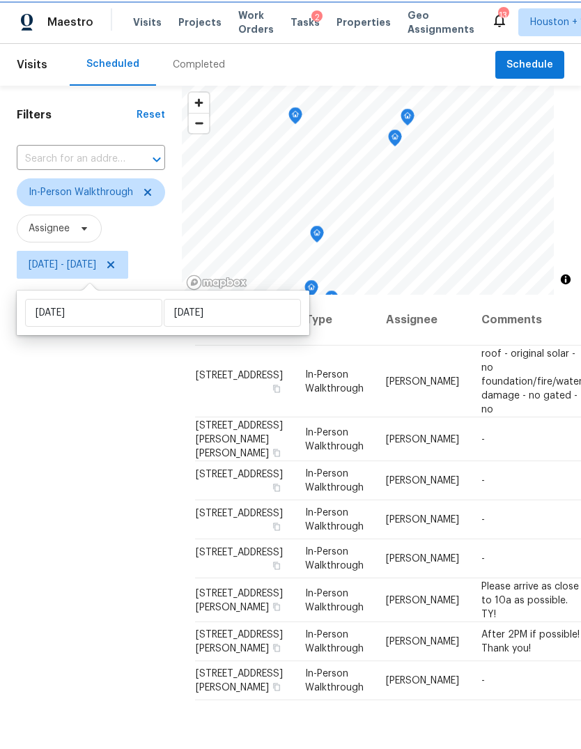
scroll to position [56, 3]
click at [53, 513] on div "Filters Reset ​ In-Person Walkthrough Assignee Fri, Oct 10 - Fri, Oct 10" at bounding box center [91, 490] width 182 height 808
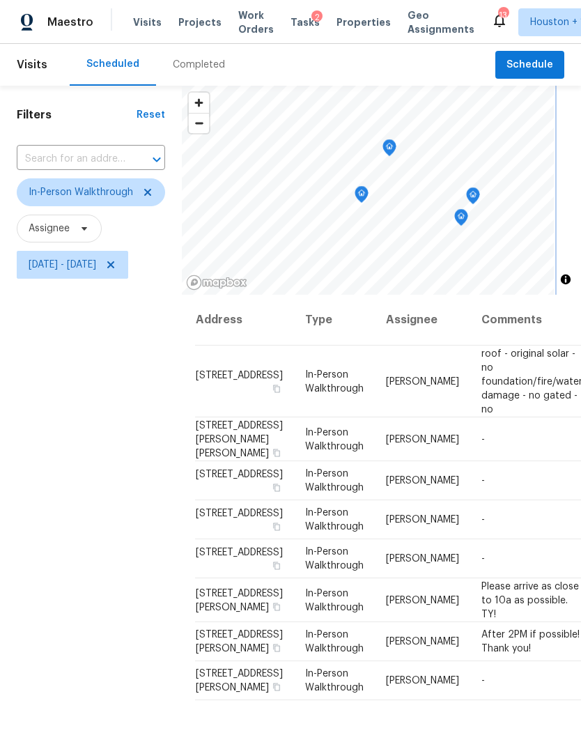
click at [355, 200] on icon "Map marker" at bounding box center [362, 194] width 14 height 17
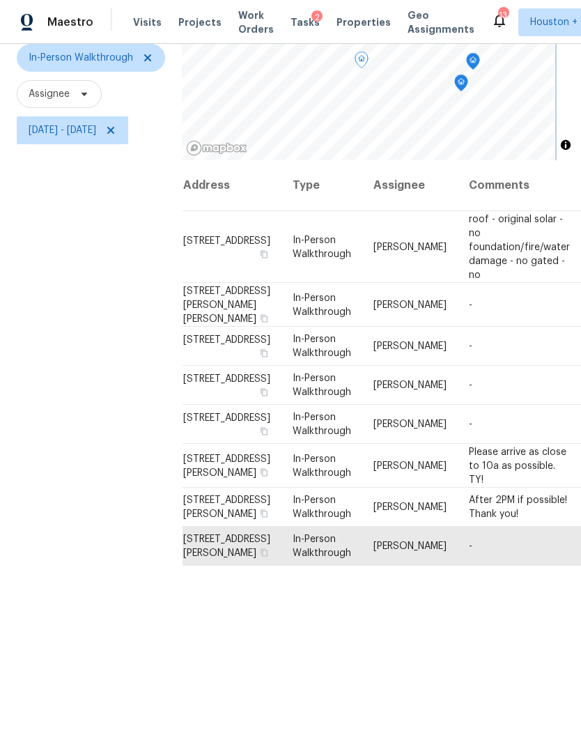
scroll to position [56, 16]
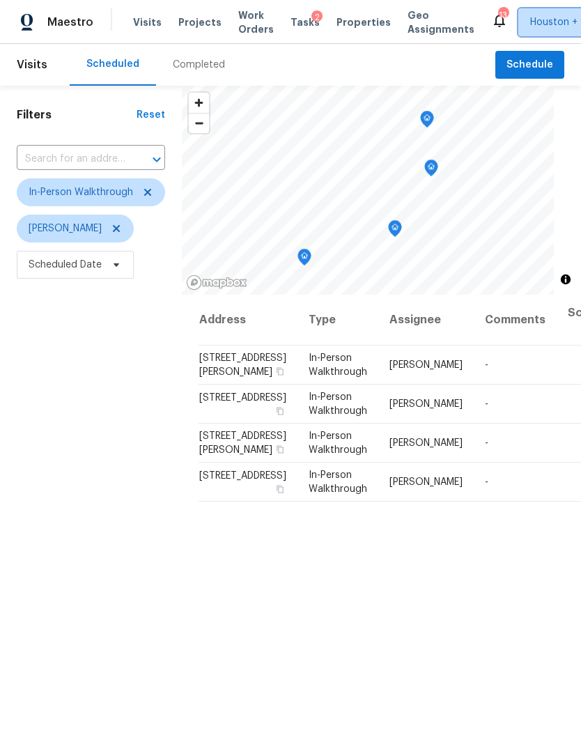
click at [530, 17] on span "Houston + 1" at bounding box center [557, 22] width 54 height 14
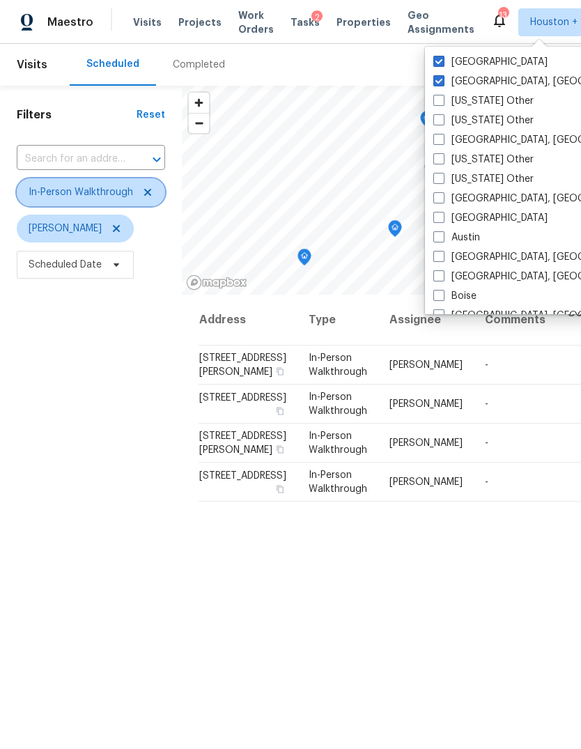
click at [146, 192] on icon at bounding box center [147, 192] width 11 height 11
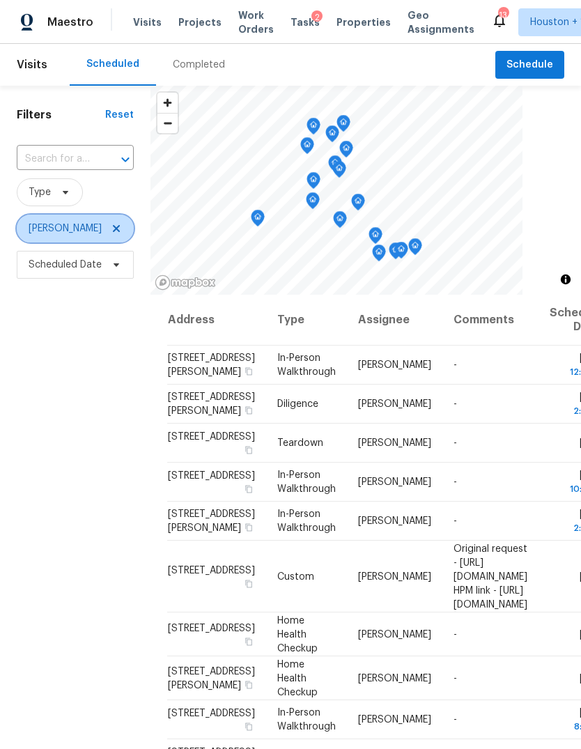
click at [111, 226] on icon at bounding box center [116, 228] width 11 height 11
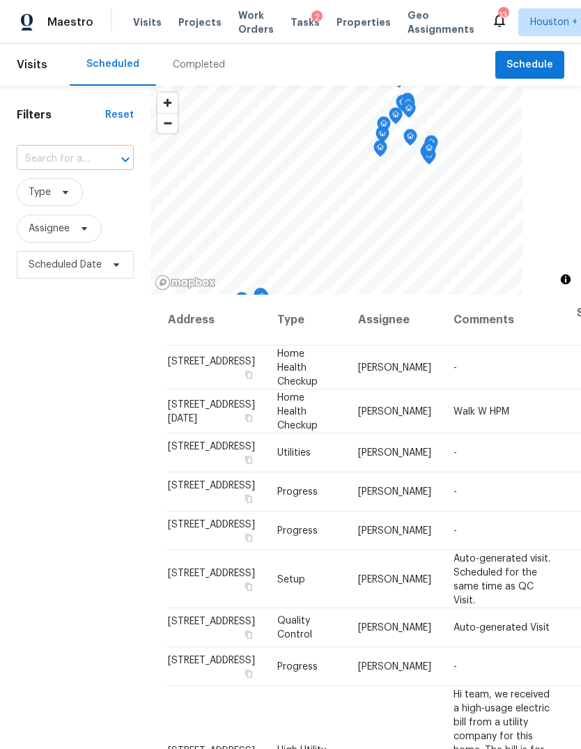
click at [56, 156] on input "text" at bounding box center [56, 159] width 78 height 22
type input "sugar [PERSON_NAME]"
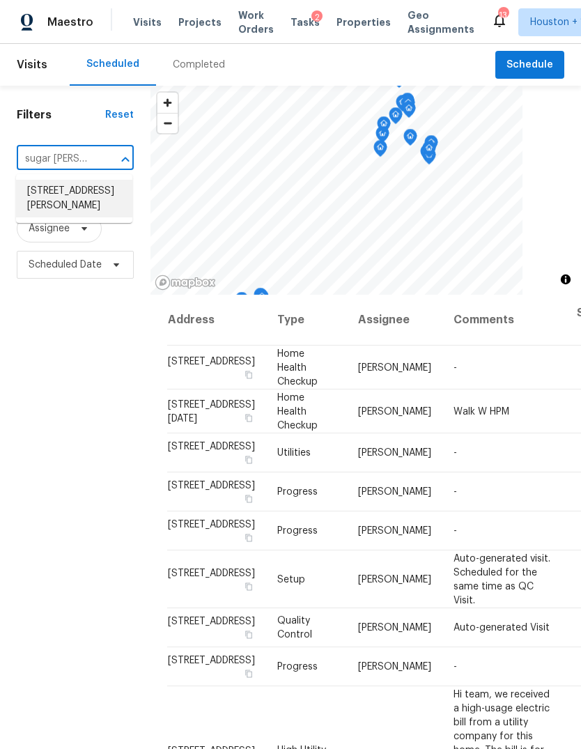
click at [54, 212] on li "[STREET_ADDRESS][PERSON_NAME]" at bounding box center [74, 199] width 116 height 38
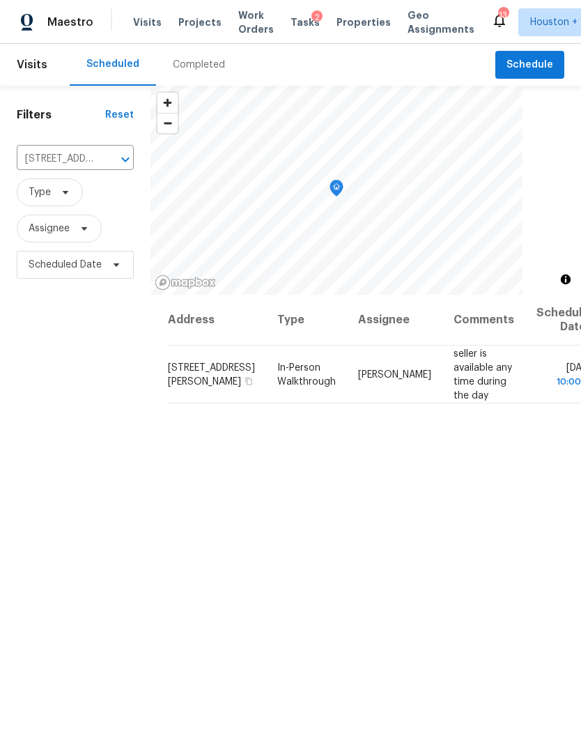
click at [36, 514] on div "Filters Reset [STREET_ADDRESS][PERSON_NAME] ​ Type Assignee Scheduled Date" at bounding box center [75, 490] width 150 height 808
